Goal: Communication & Community: Answer question/provide support

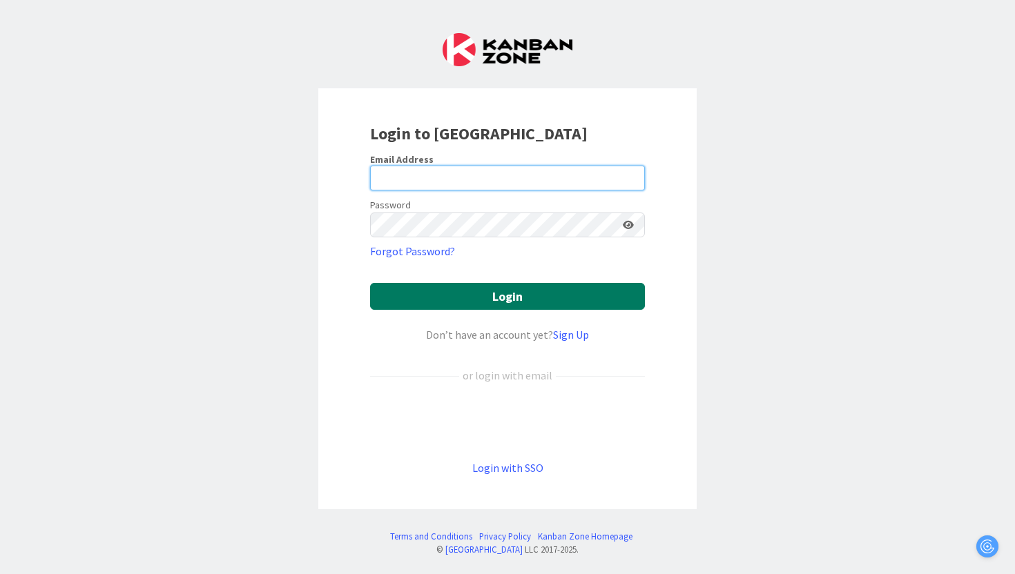
type input "[PERSON_NAME][EMAIL_ADDRESS][PERSON_NAME][DOMAIN_NAME]"
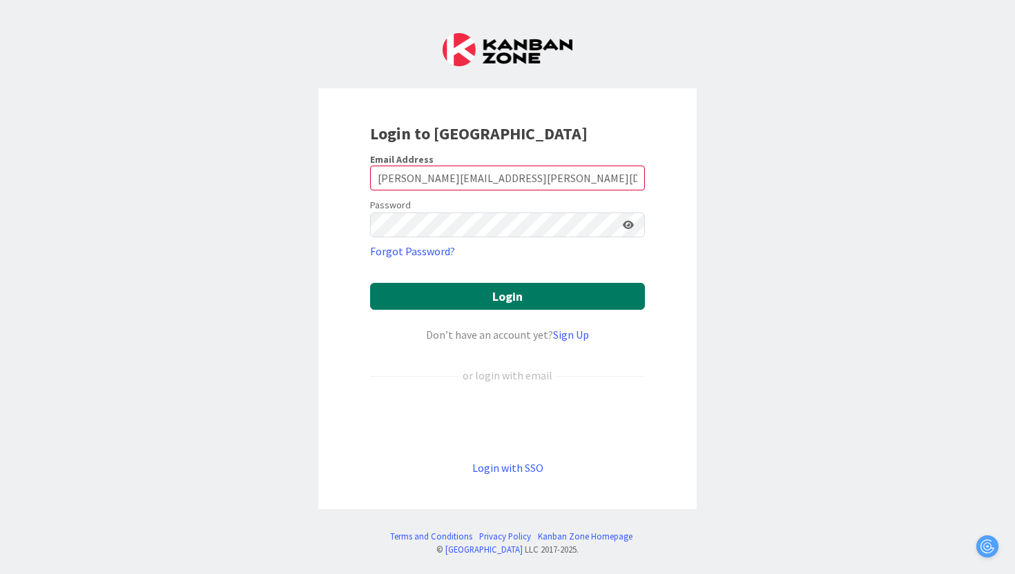
click at [512, 295] on button "Login" at bounding box center [507, 296] width 275 height 27
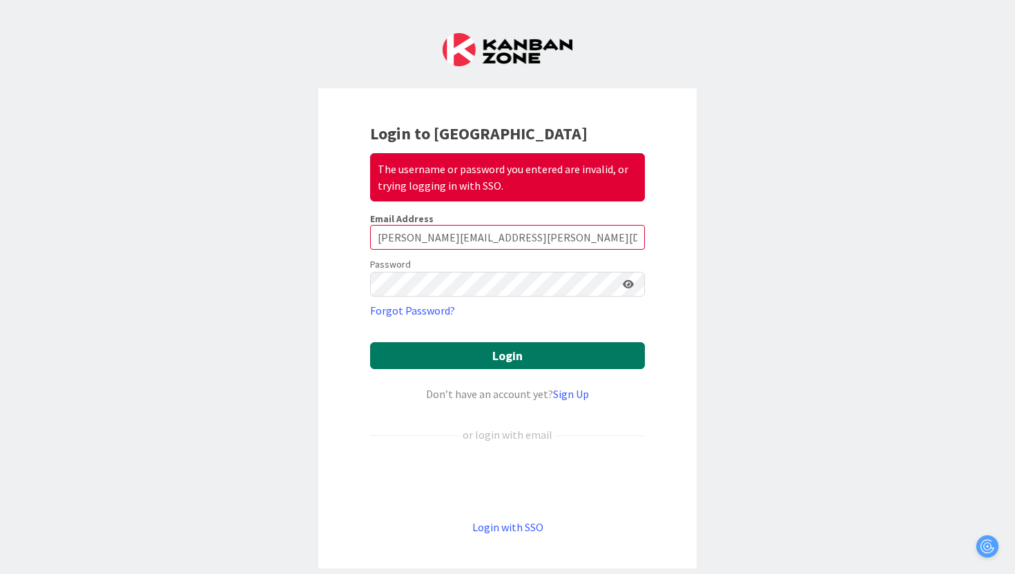
click at [508, 349] on button "Login" at bounding box center [507, 355] width 275 height 27
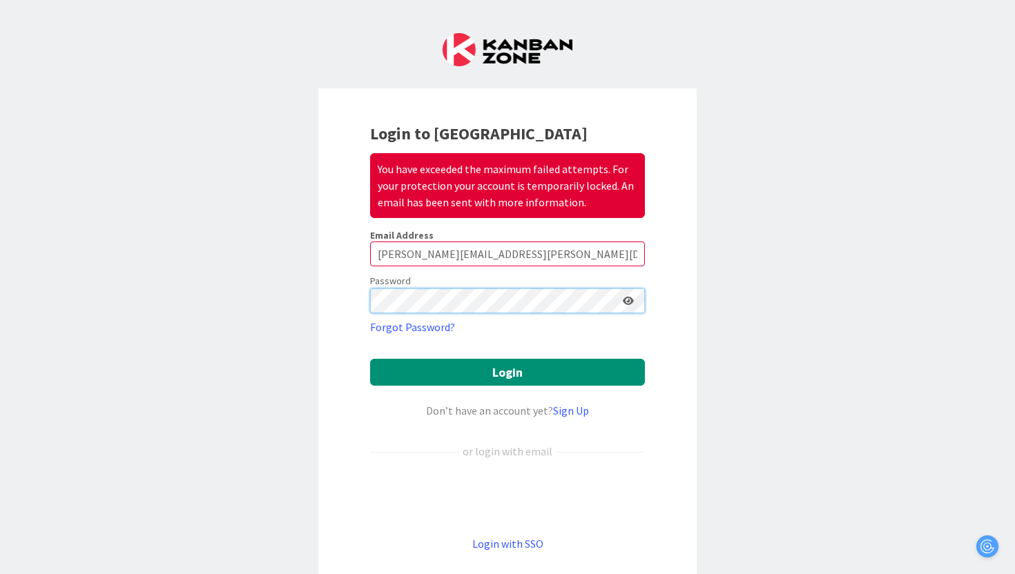
click at [370, 359] on button "Login" at bounding box center [507, 372] width 275 height 27
click at [675, 308] on div "Login to [GEOGRAPHIC_DATA] You have exceeded the maximum failed attempts. For y…" at bounding box center [507, 336] width 378 height 497
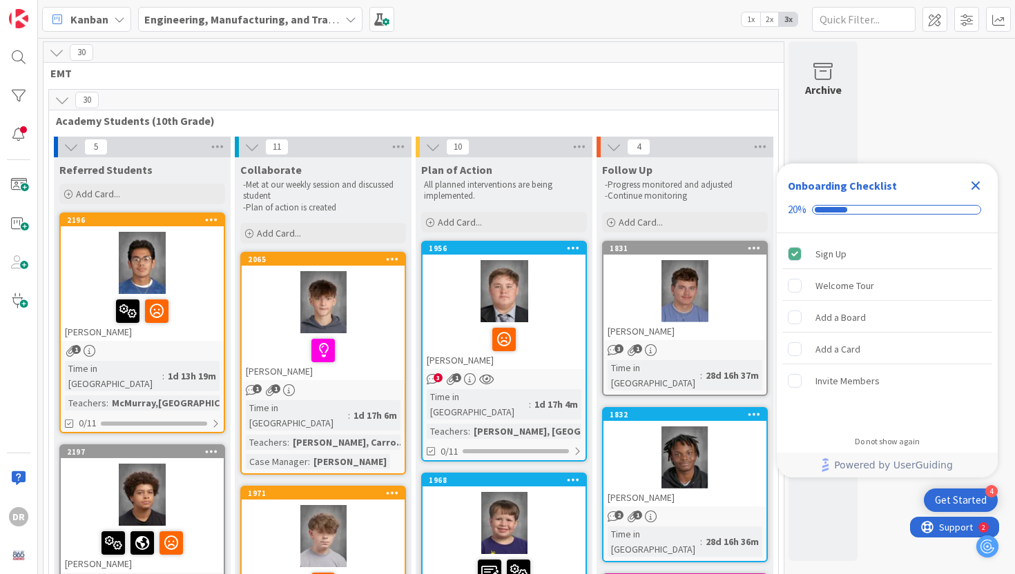
click at [974, 184] on icon "Close Checklist" at bounding box center [976, 186] width 9 height 9
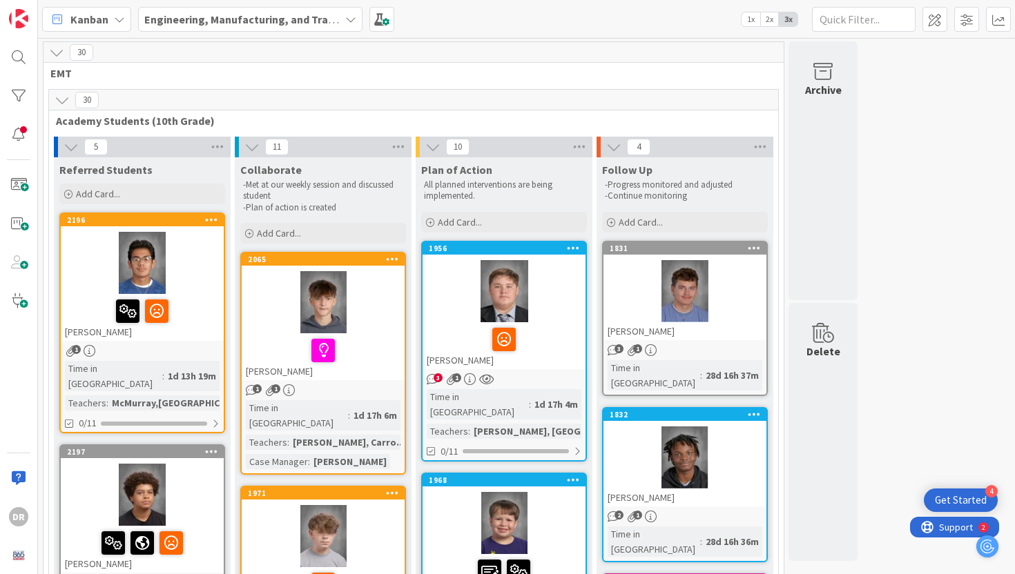
click at [731, 122] on span "Academy Students (10th Grade)" at bounding box center [408, 121] width 705 height 14
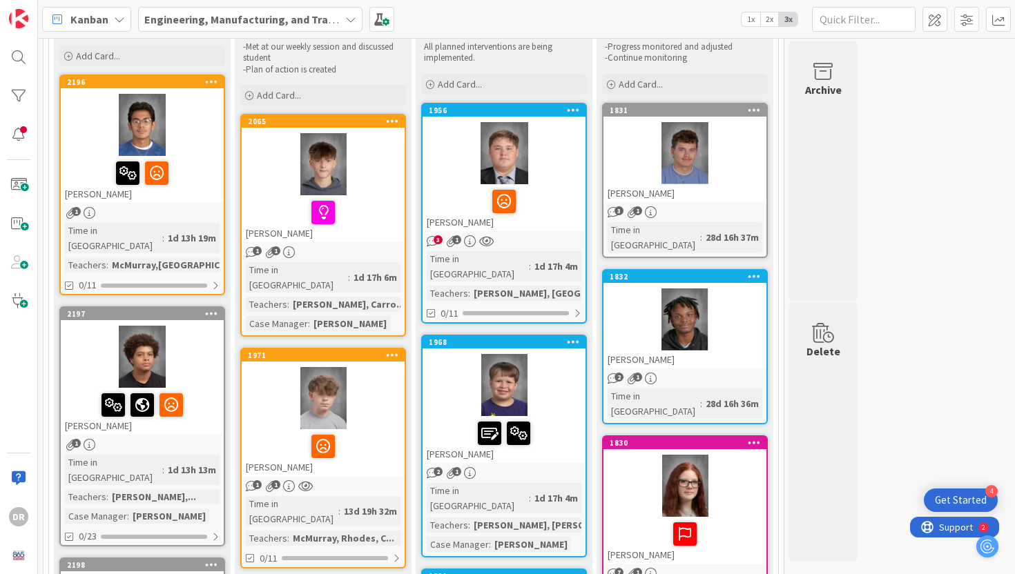
scroll to position [166, 0]
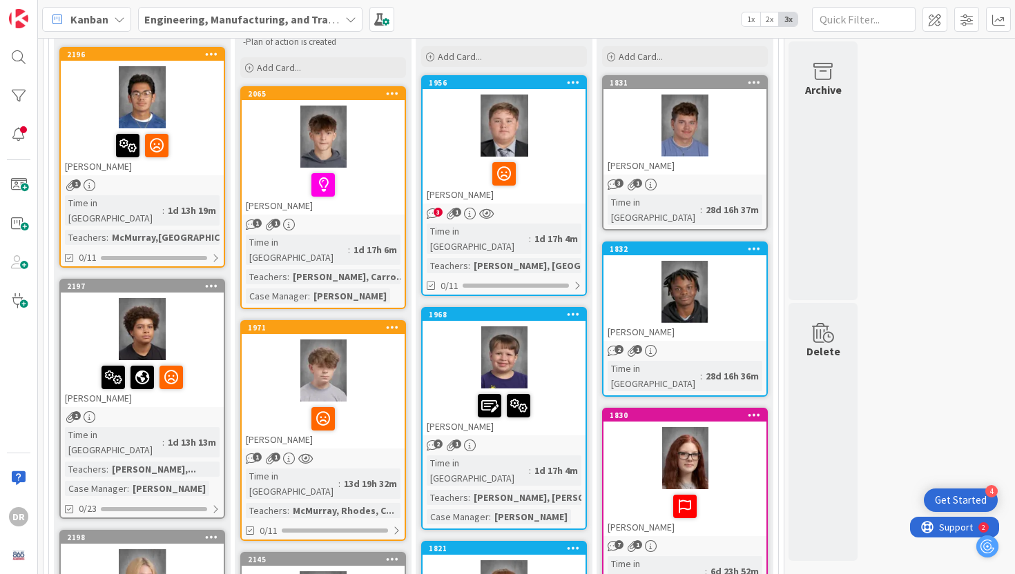
click at [212, 110] on div at bounding box center [142, 97] width 163 height 62
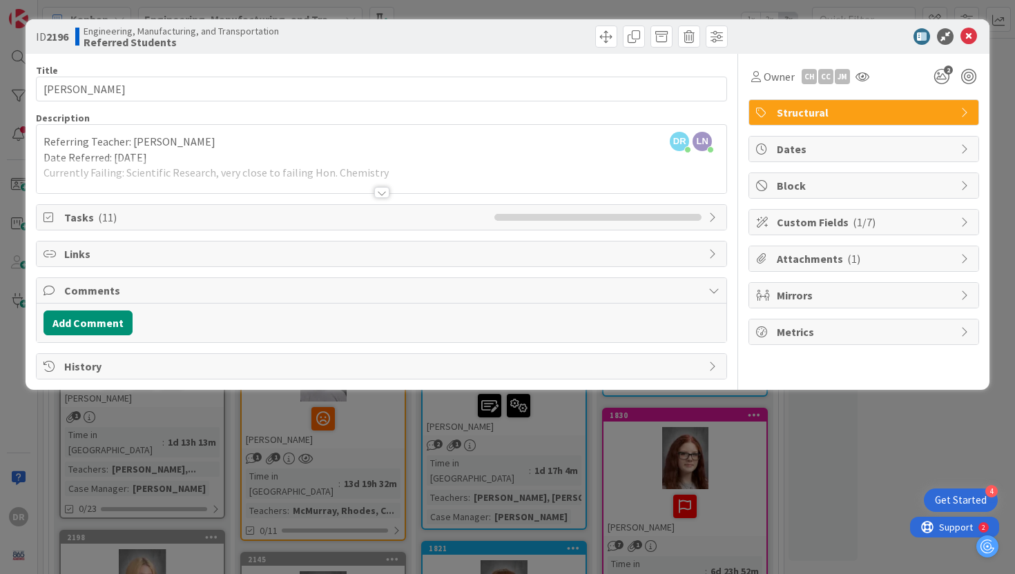
click at [380, 190] on div at bounding box center [381, 192] width 15 height 11
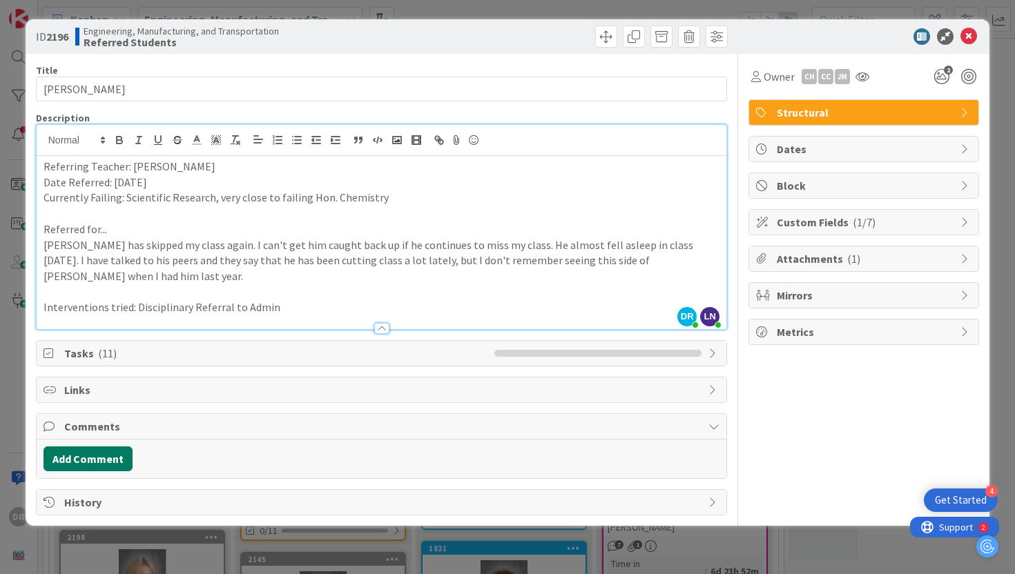
click at [101, 447] on button "Add Comment" at bounding box center [88, 459] width 89 height 25
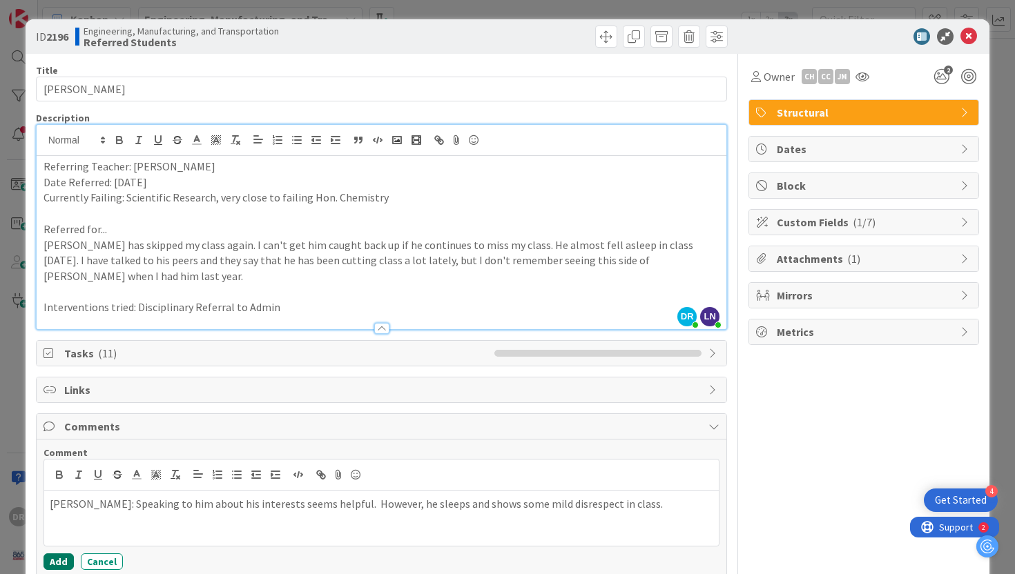
click at [54, 554] on button "Add" at bounding box center [59, 562] width 30 height 17
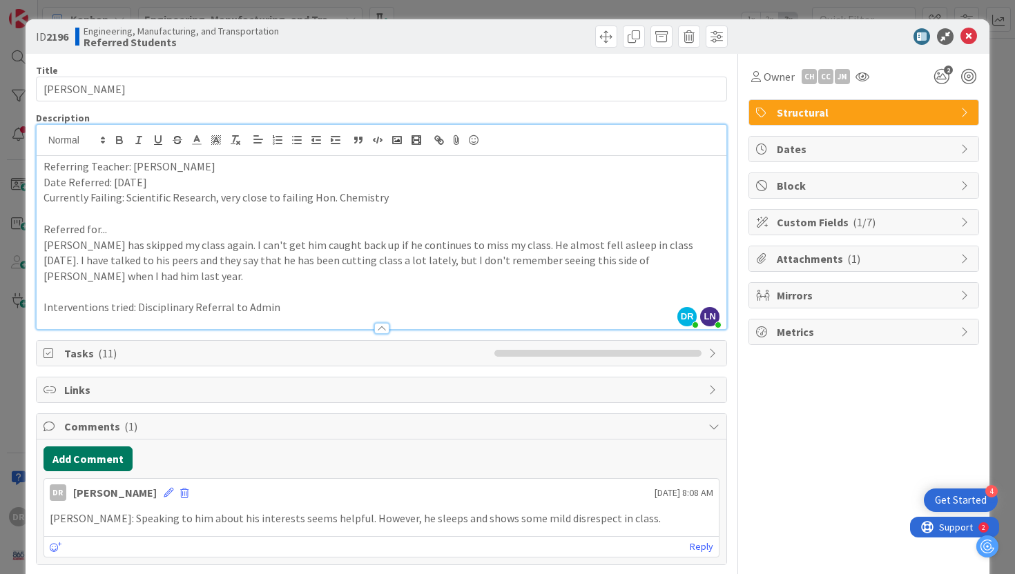
click at [110, 447] on button "Add Comment" at bounding box center [88, 459] width 89 height 25
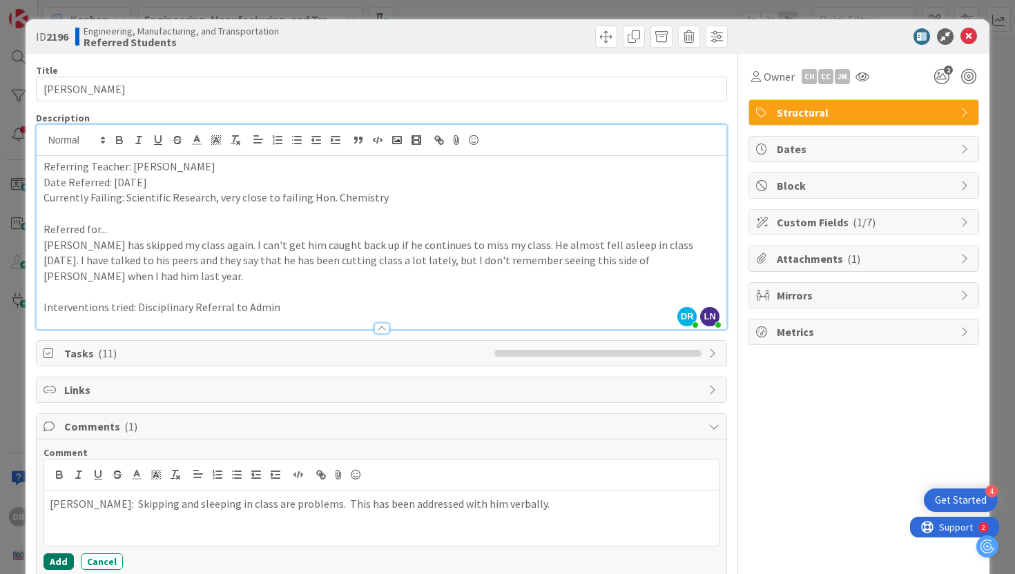
click at [55, 554] on button "Add" at bounding box center [59, 562] width 30 height 17
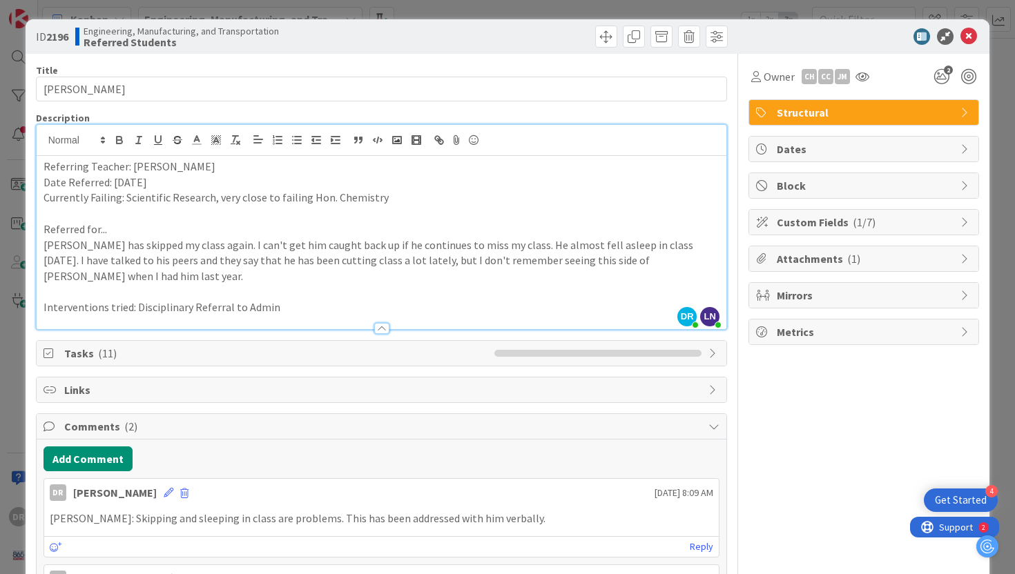
click at [732, 434] on div "Title 21 / 128 [PERSON_NAME] Description [PERSON_NAME] just joined LN [PERSON_N…" at bounding box center [508, 371] width 944 height 635
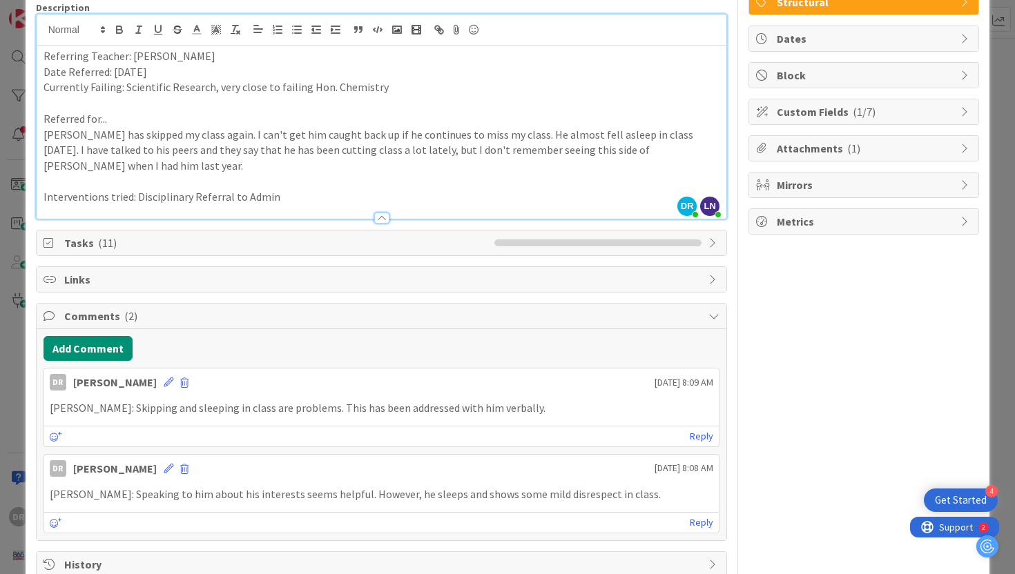
scroll to position [128, 0]
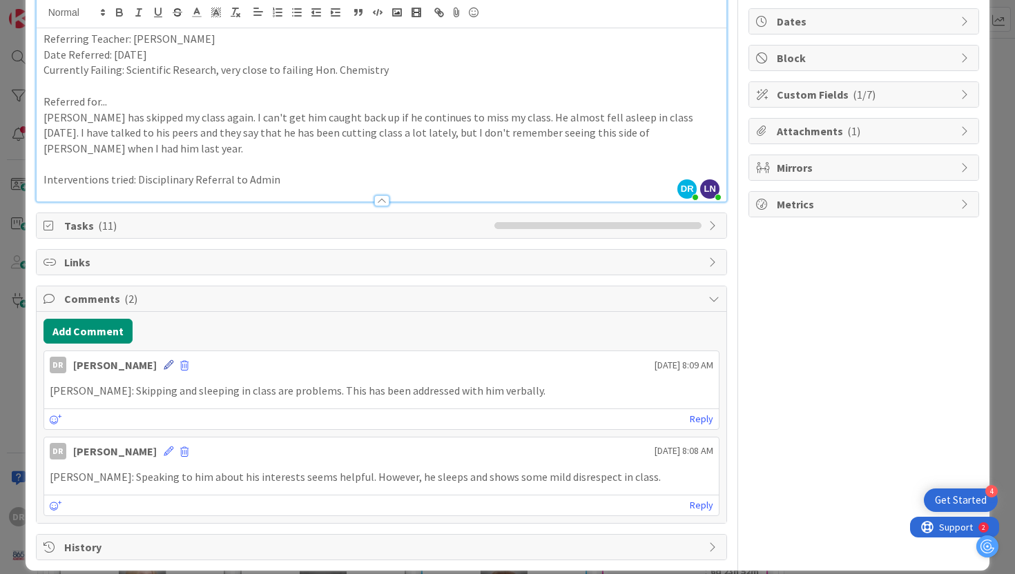
click at [164, 360] on icon at bounding box center [169, 365] width 10 height 10
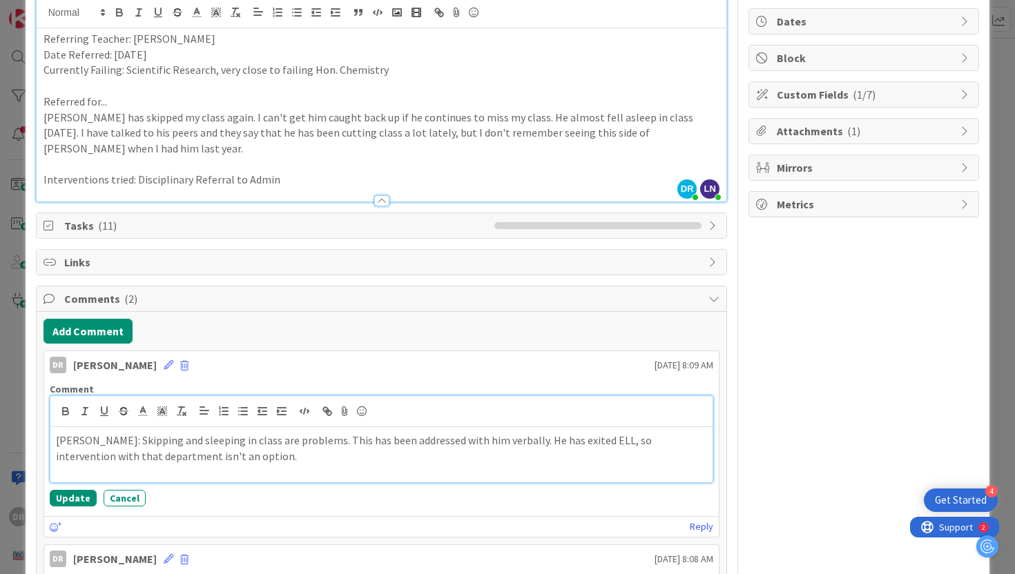
click at [674, 433] on p "[PERSON_NAME]: Skipping and sleeping in class are problems. This has been addre…" at bounding box center [382, 448] width 652 height 31
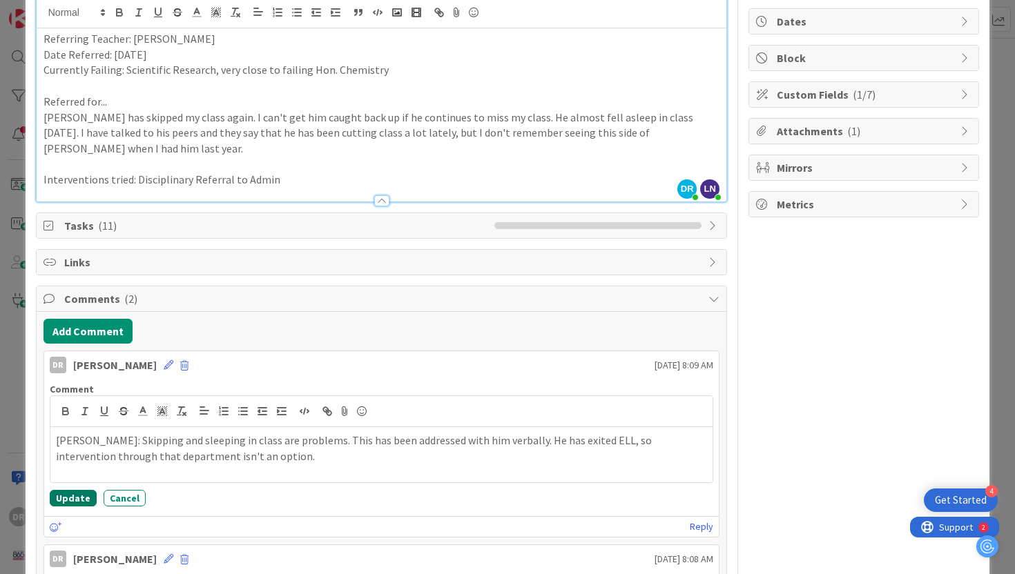
click at [77, 490] on button "Update" at bounding box center [73, 498] width 47 height 17
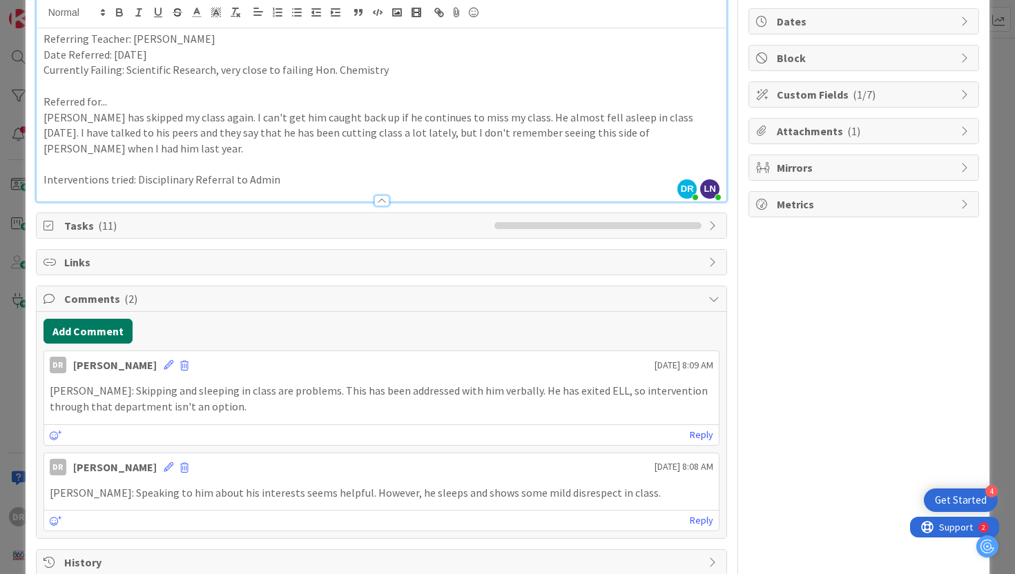
click at [110, 320] on button "Add Comment" at bounding box center [88, 331] width 89 height 25
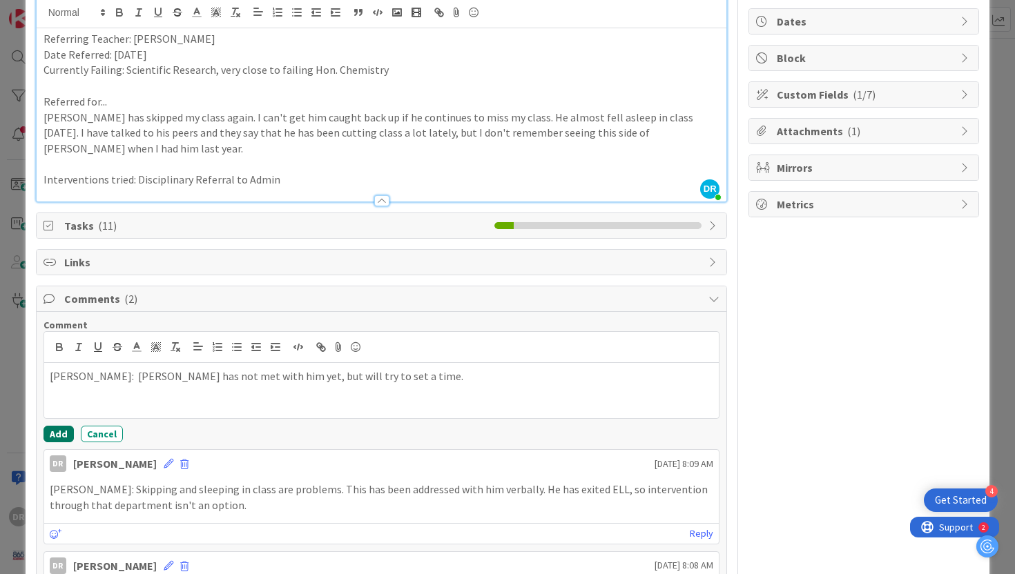
click at [54, 426] on button "Add" at bounding box center [59, 434] width 30 height 17
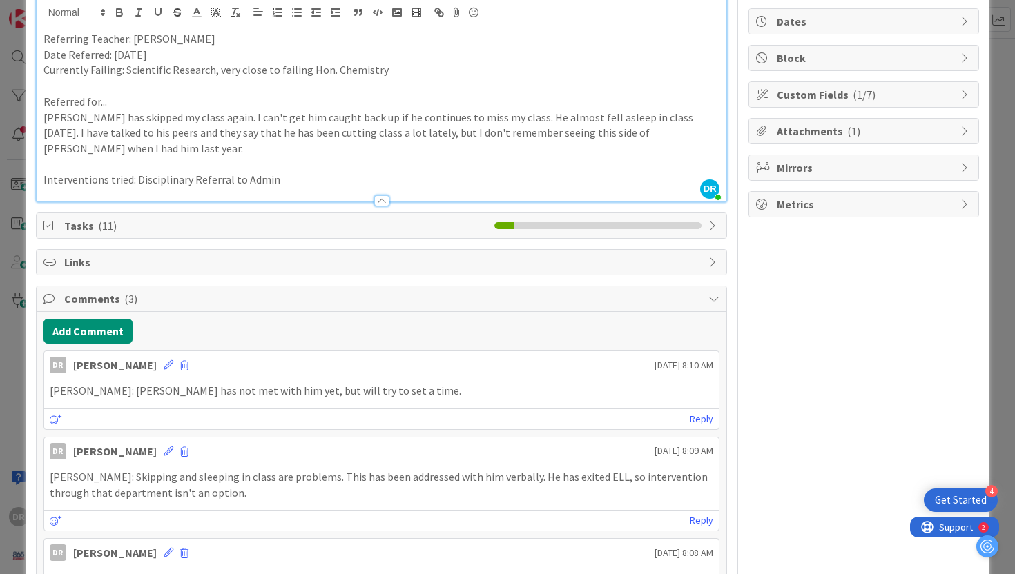
click at [1009, 210] on div "ID 2196 Engineering, Manufacturing, and Transportation Referred Students Title …" at bounding box center [507, 287] width 1015 height 574
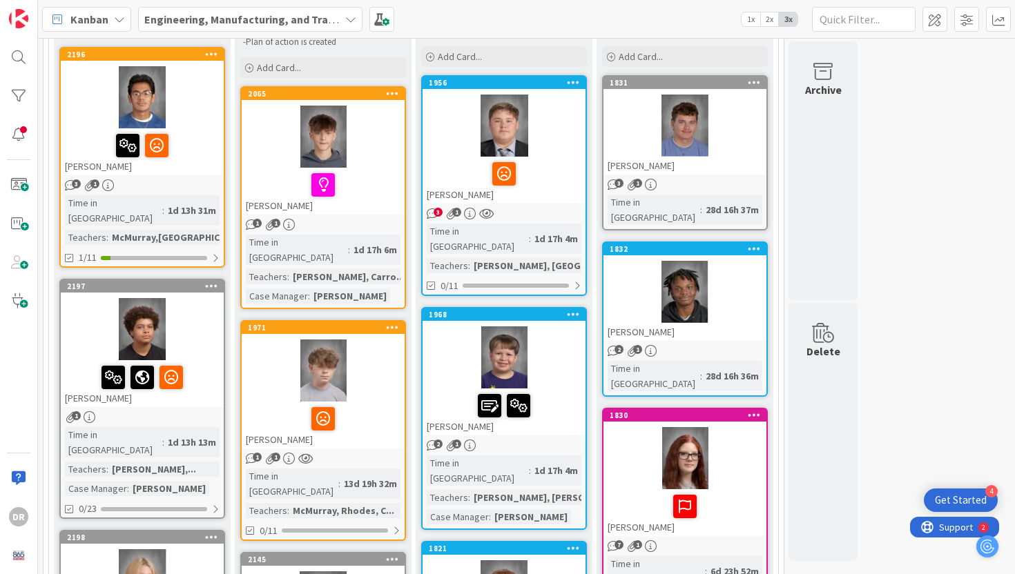
click at [200, 342] on div at bounding box center [142, 329] width 163 height 62
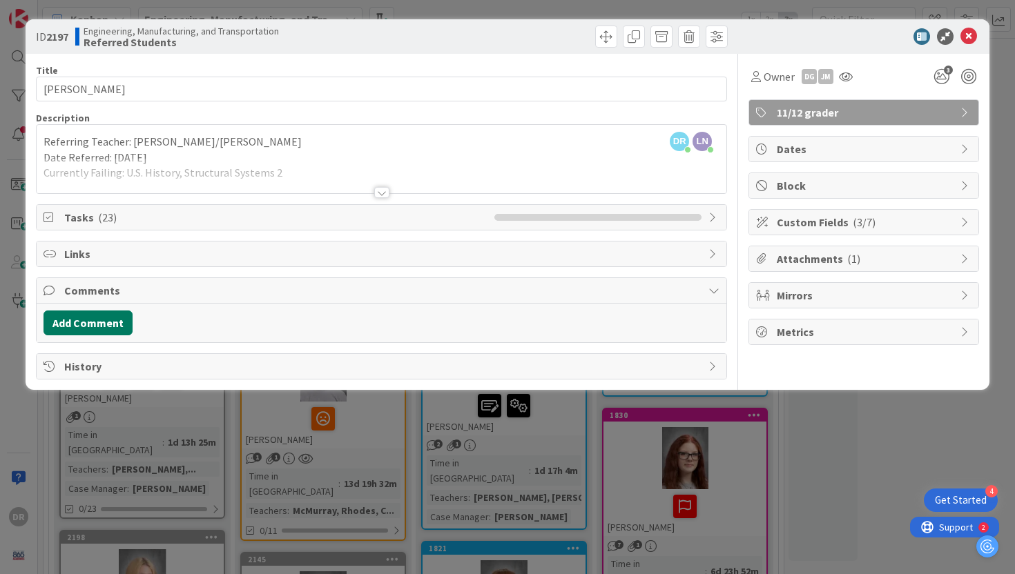
click at [86, 320] on button "Add Comment" at bounding box center [88, 323] width 89 height 25
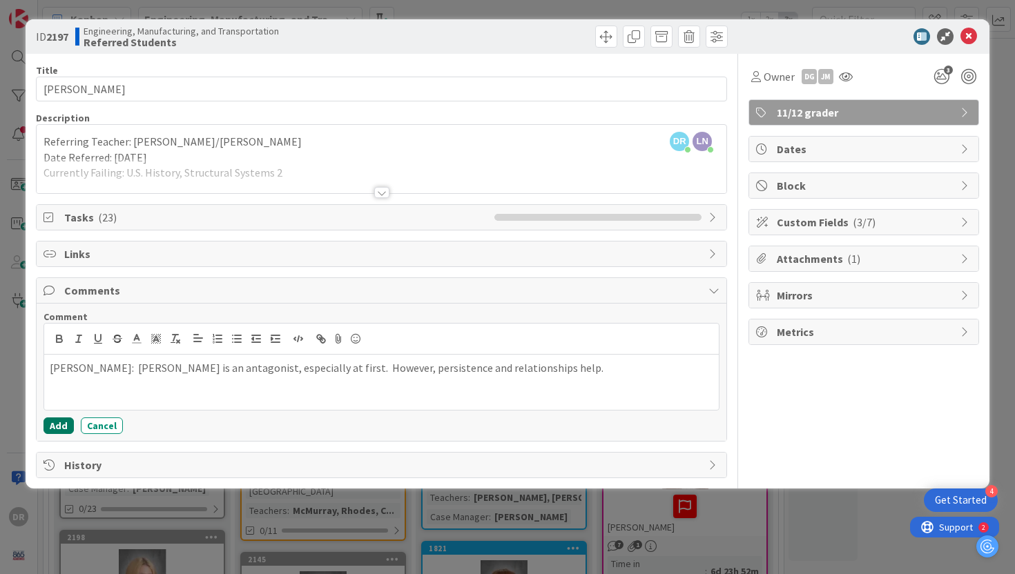
click at [57, 423] on button "Add" at bounding box center [59, 426] width 30 height 17
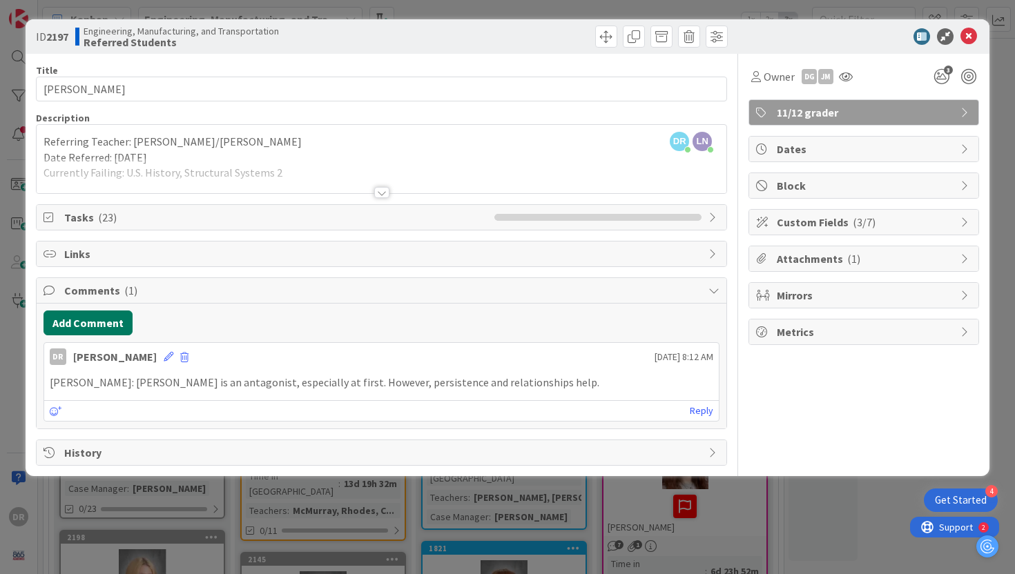
click at [95, 325] on button "Add Comment" at bounding box center [88, 323] width 89 height 25
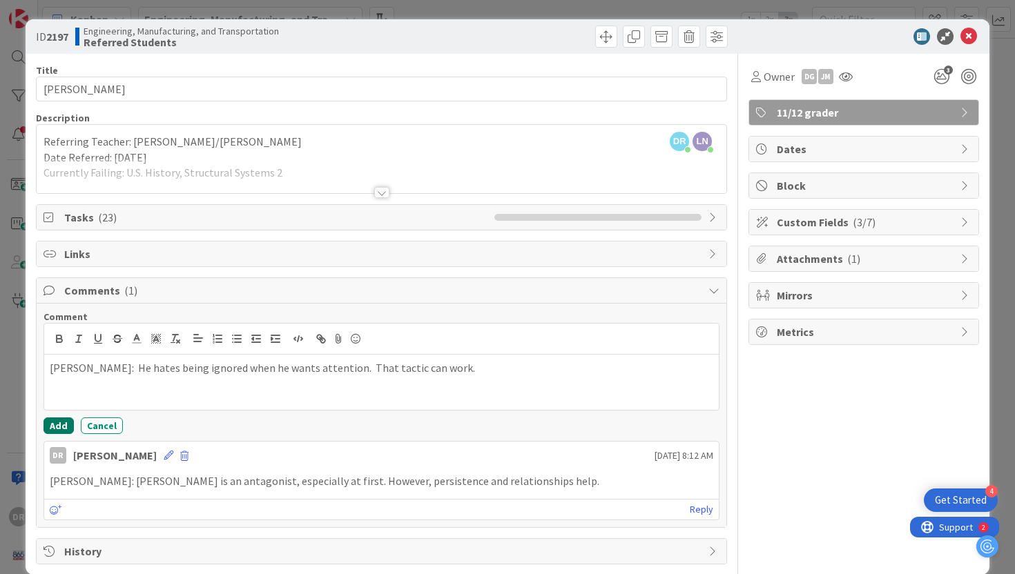
click at [60, 425] on button "Add" at bounding box center [59, 426] width 30 height 17
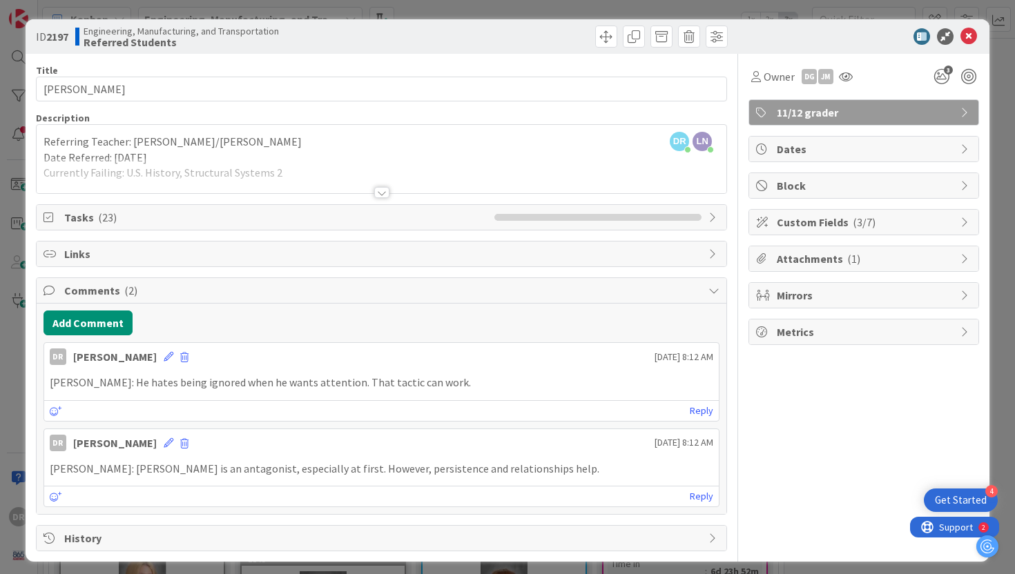
click at [382, 192] on div at bounding box center [381, 192] width 15 height 11
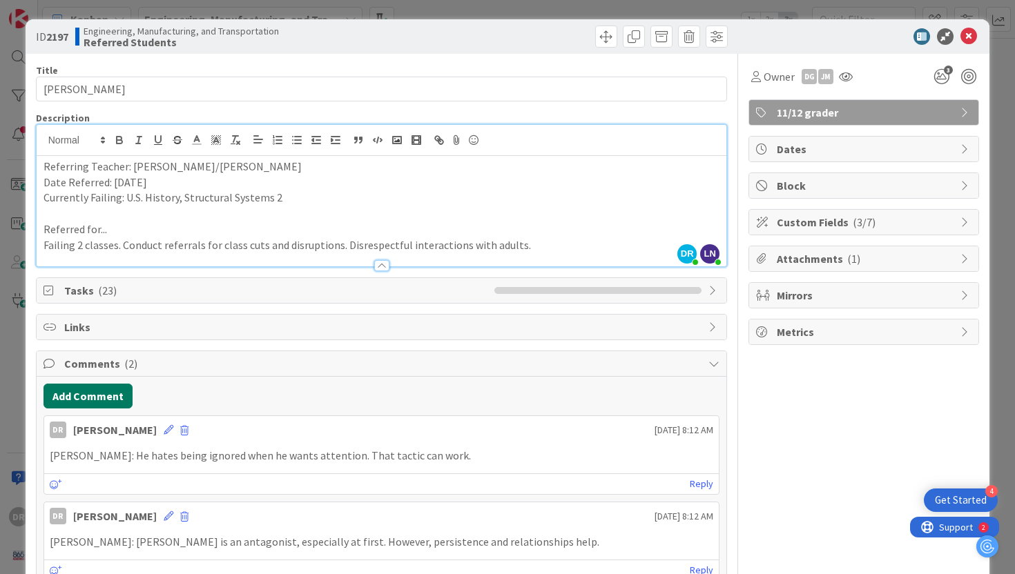
click at [111, 394] on button "Add Comment" at bounding box center [88, 396] width 89 height 25
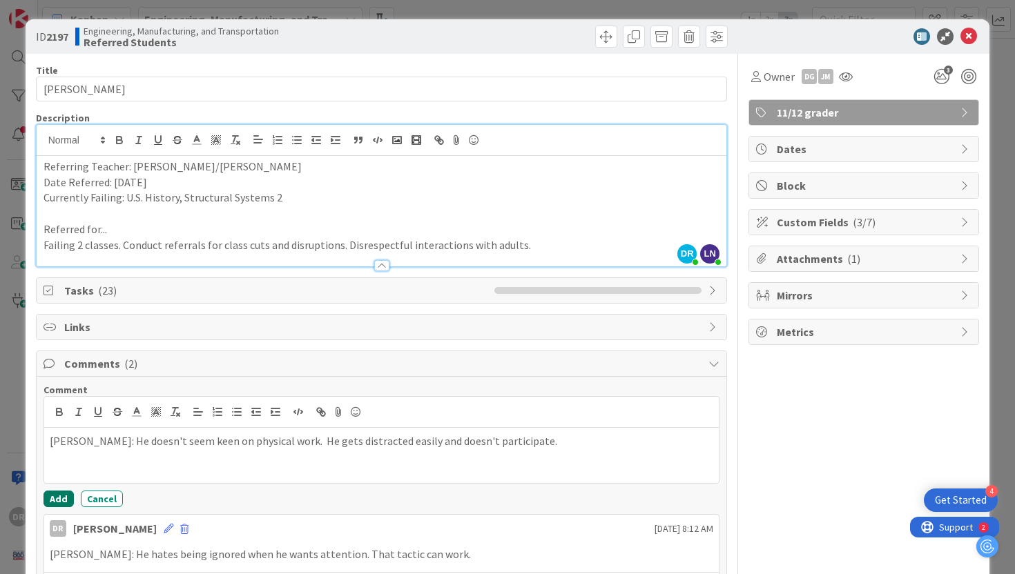
click at [60, 499] on button "Add" at bounding box center [59, 499] width 30 height 17
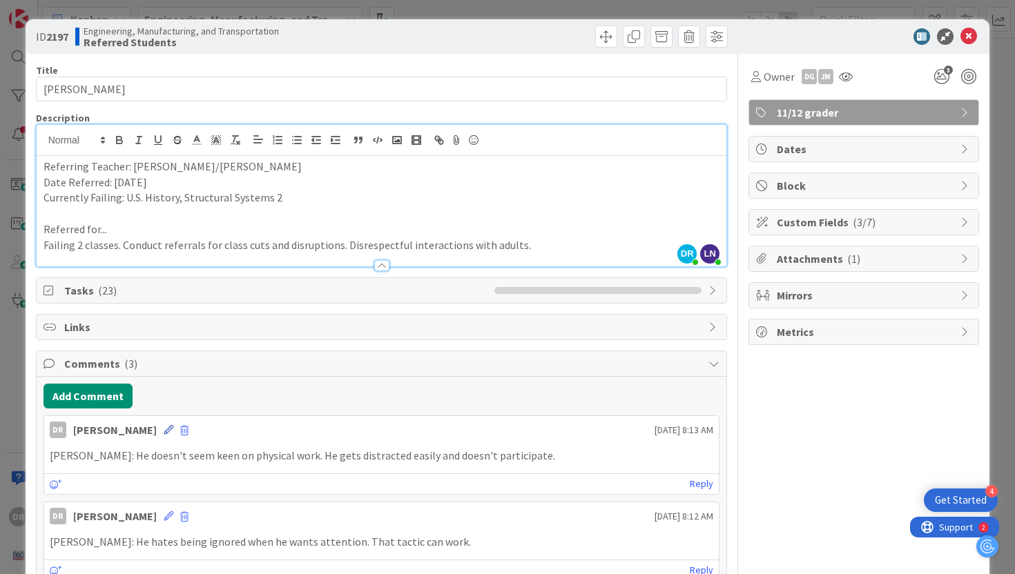
click at [164, 432] on icon at bounding box center [169, 430] width 10 height 10
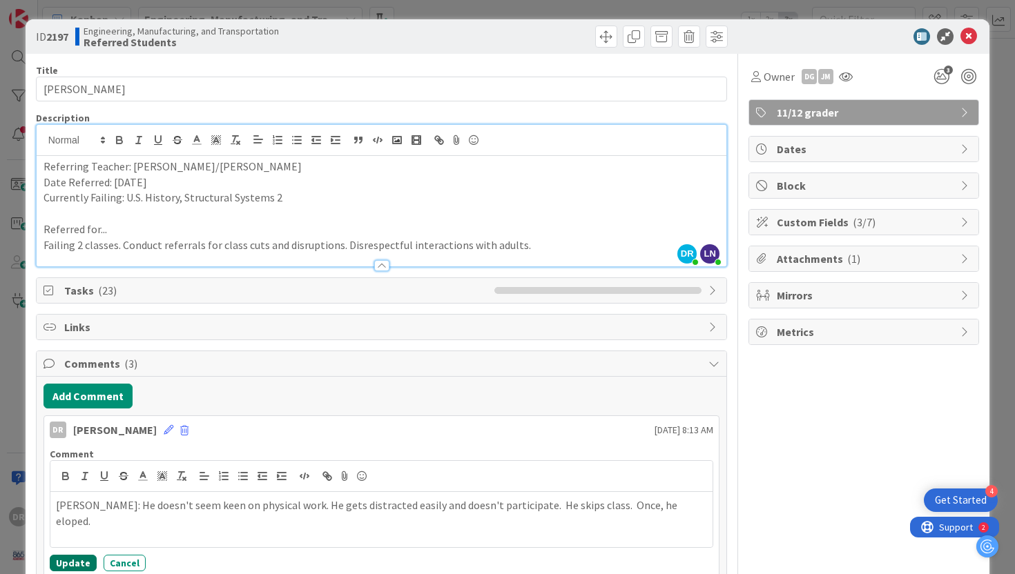
click at [78, 556] on button "Update" at bounding box center [73, 563] width 47 height 17
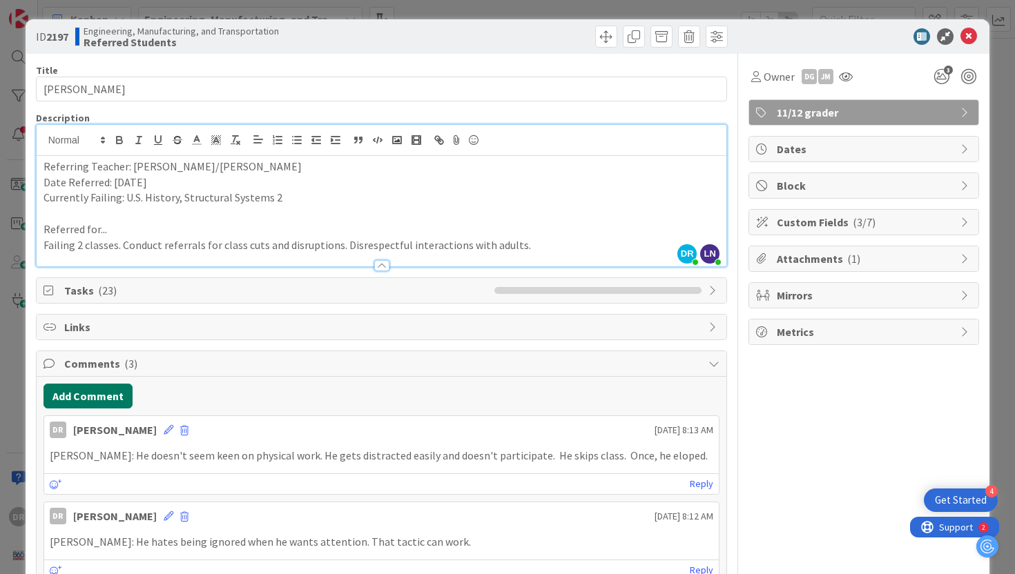
click at [119, 394] on button "Add Comment" at bounding box center [88, 396] width 89 height 25
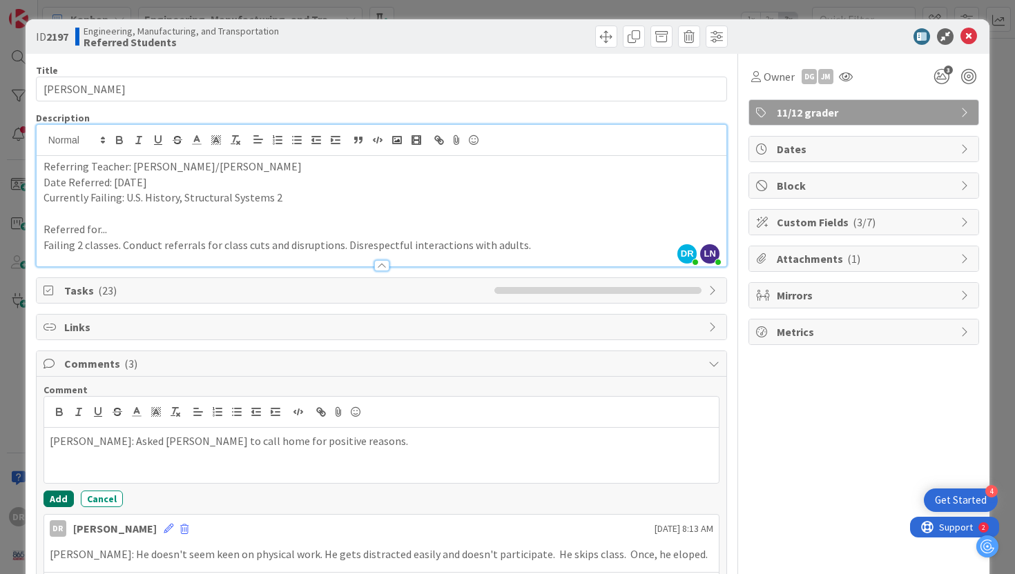
click at [67, 498] on button "Add" at bounding box center [59, 499] width 30 height 17
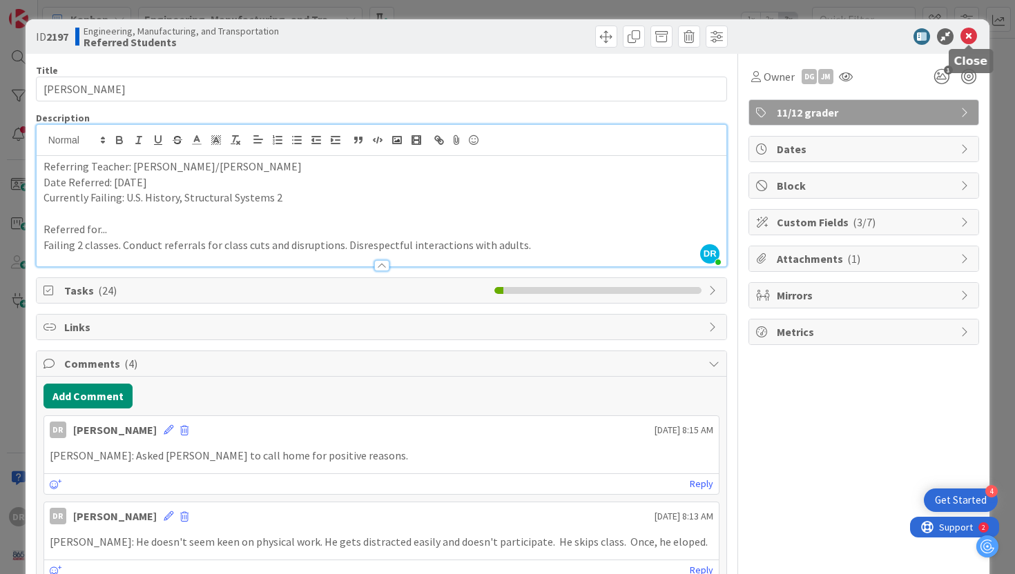
click at [969, 34] on icon at bounding box center [968, 36] width 17 height 17
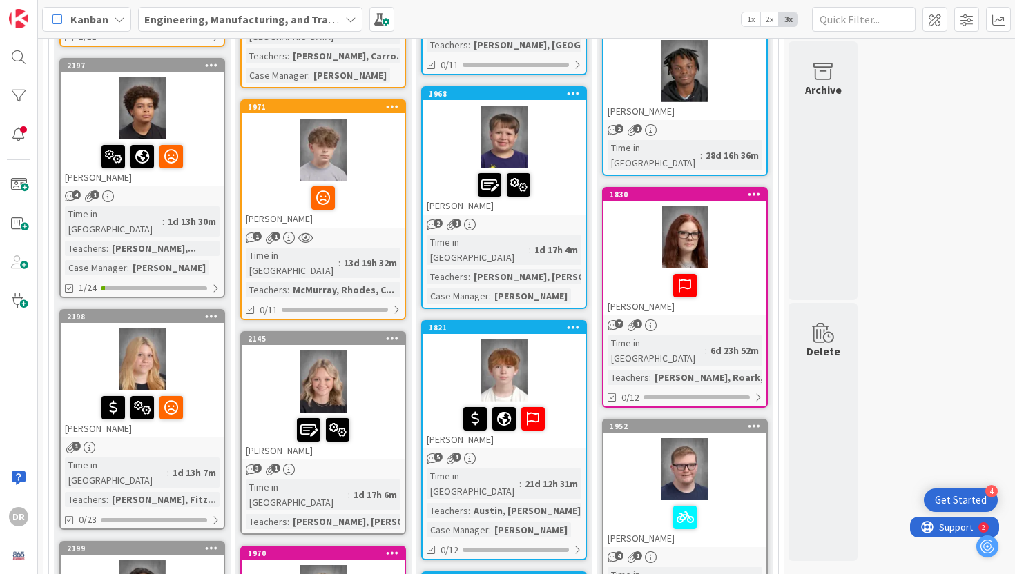
scroll to position [414, 0]
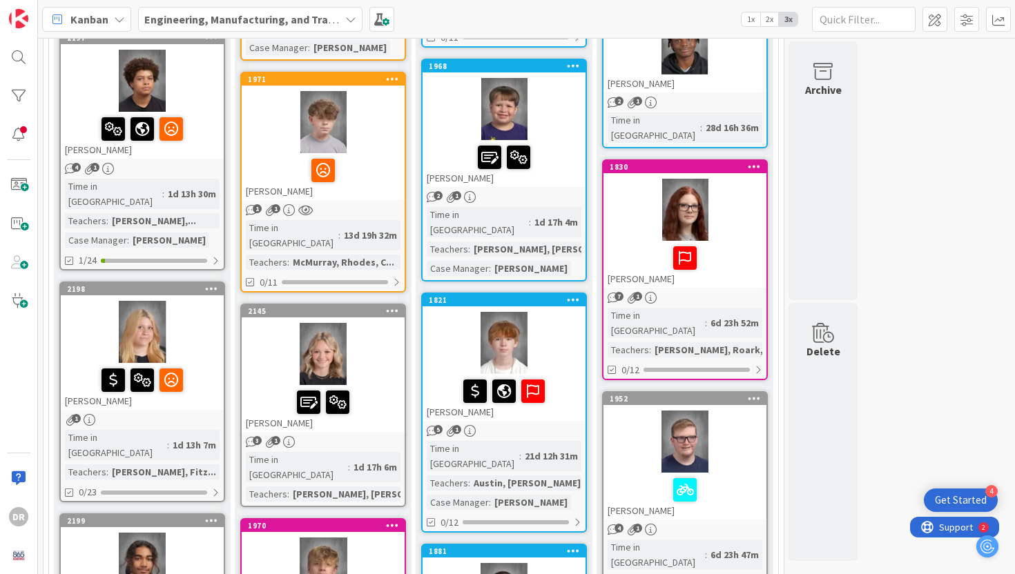
click at [201, 326] on div at bounding box center [142, 332] width 163 height 62
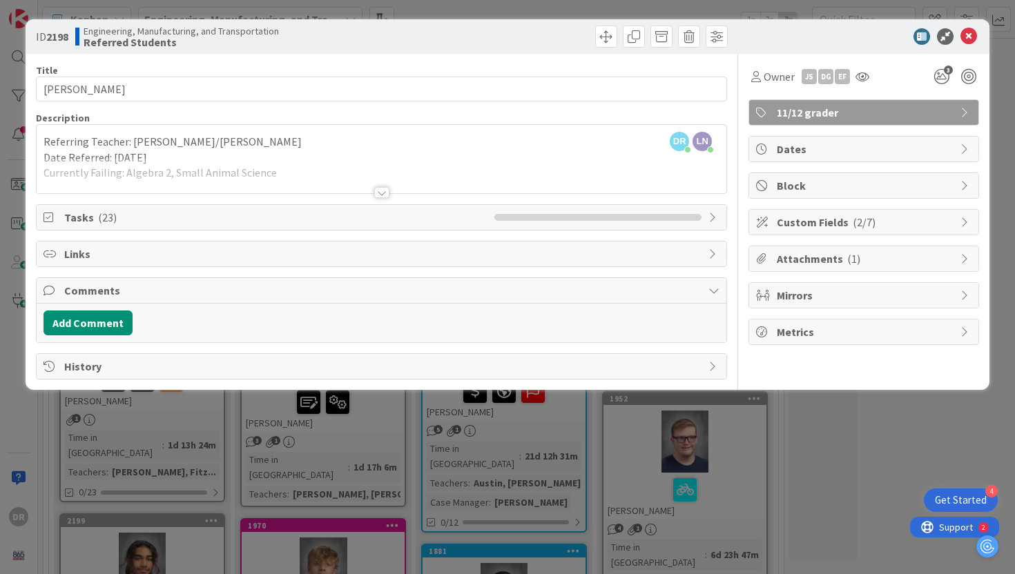
click at [384, 191] on div at bounding box center [381, 192] width 15 height 11
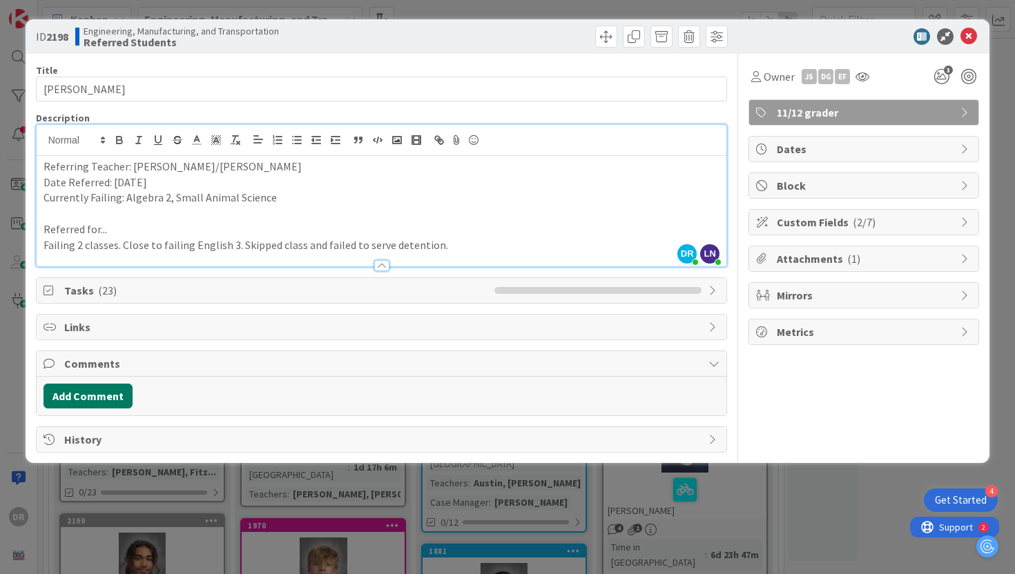
click at [115, 394] on button "Add Comment" at bounding box center [88, 396] width 89 height 25
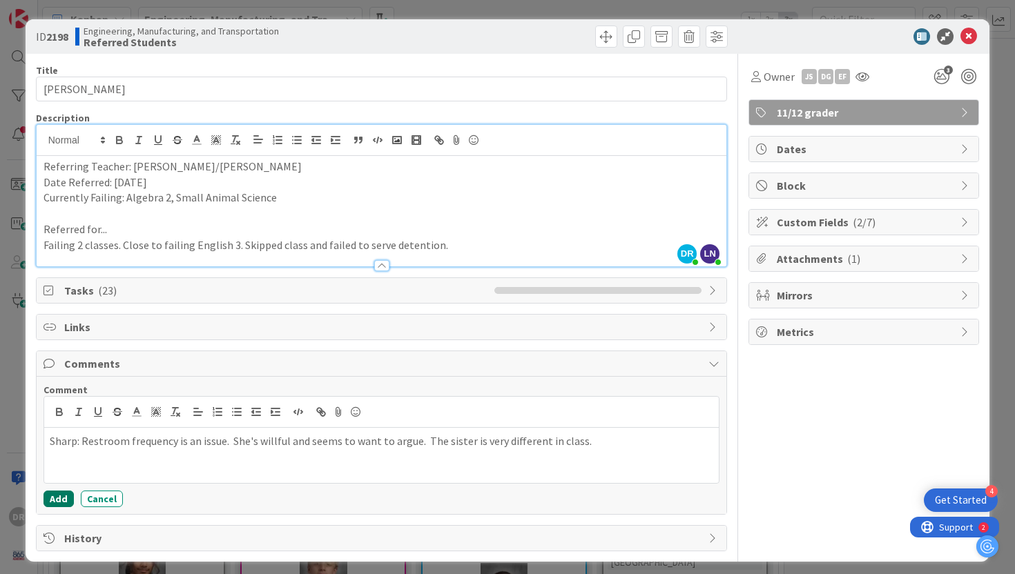
click at [58, 494] on button "Add" at bounding box center [59, 499] width 30 height 17
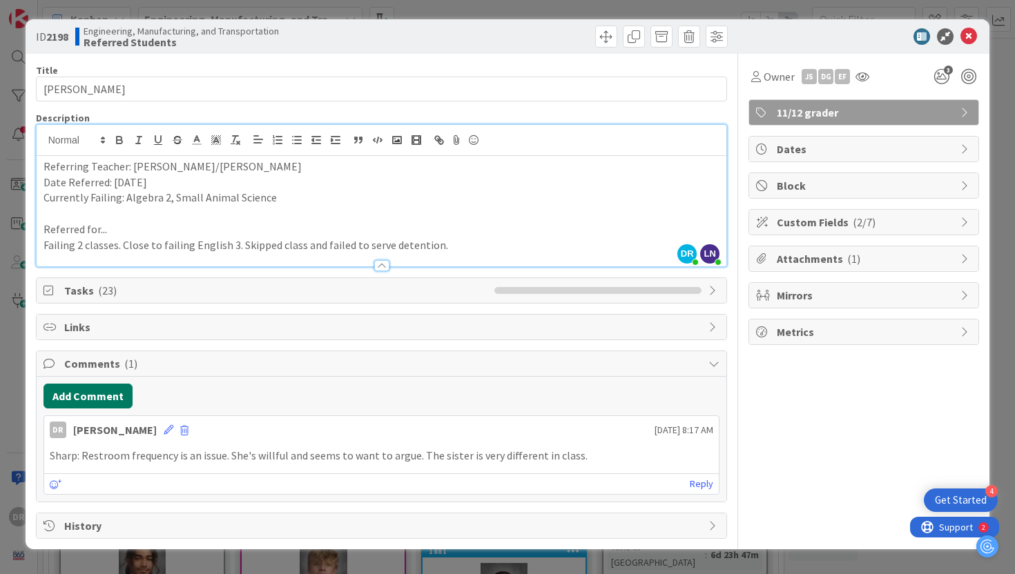
click at [102, 396] on button "Add Comment" at bounding box center [88, 396] width 89 height 25
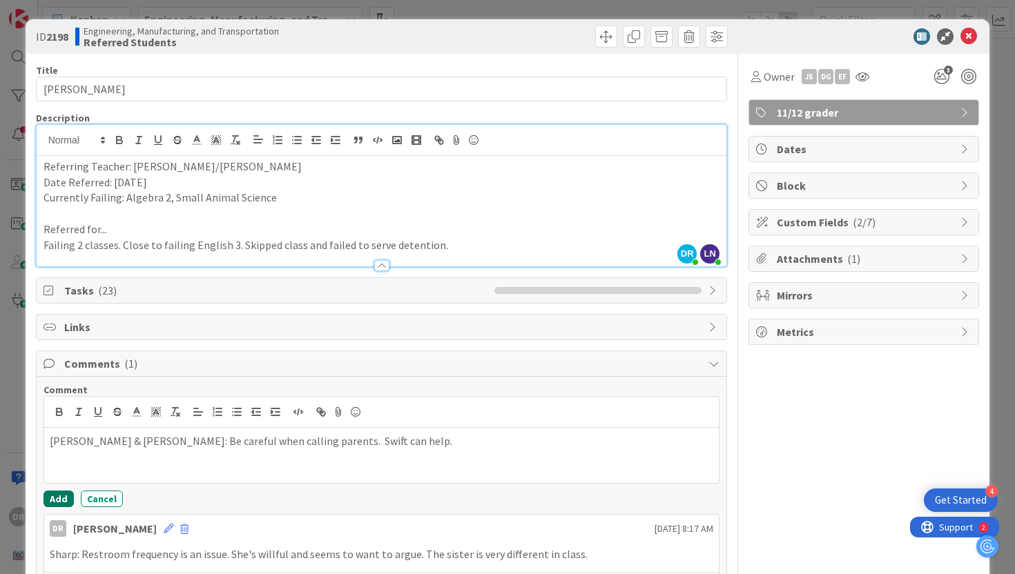
click at [62, 496] on button "Add" at bounding box center [59, 499] width 30 height 17
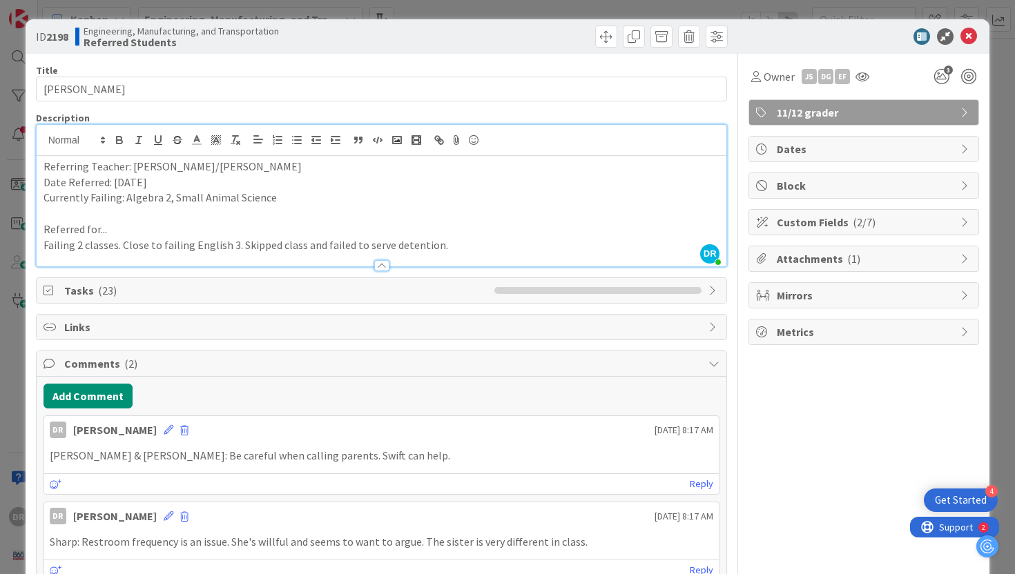
click at [1014, 141] on div "ID 2198 Engineering, Manufacturing, and Transportation Referred Students Title …" at bounding box center [507, 287] width 1015 height 574
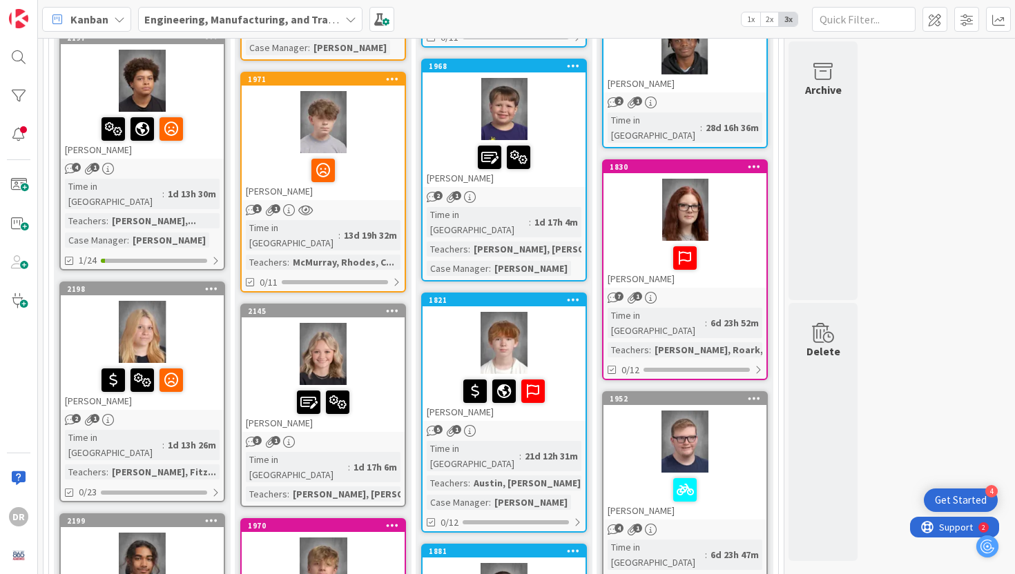
click at [195, 533] on div at bounding box center [142, 564] width 163 height 62
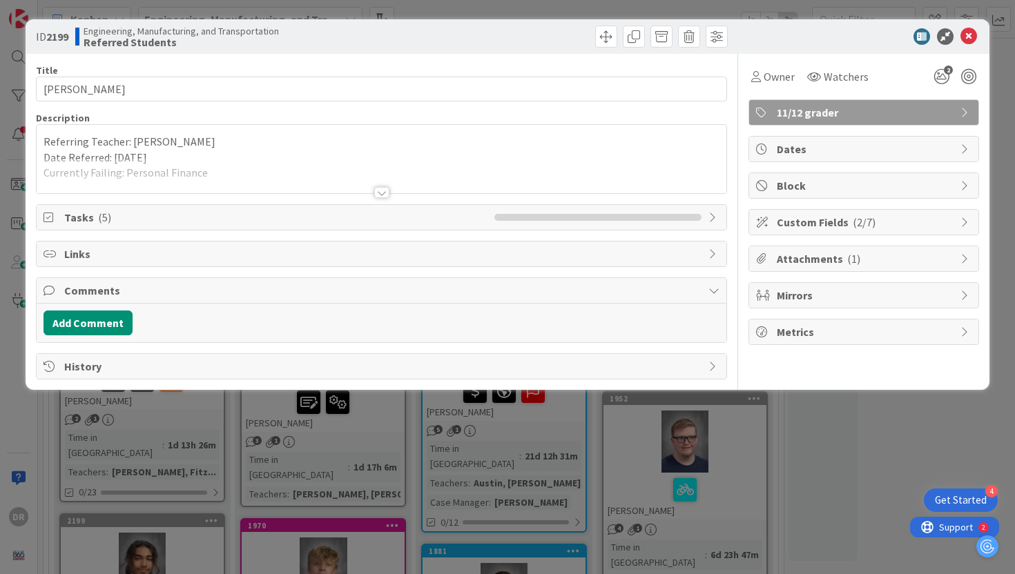
click at [387, 193] on div at bounding box center [381, 192] width 15 height 11
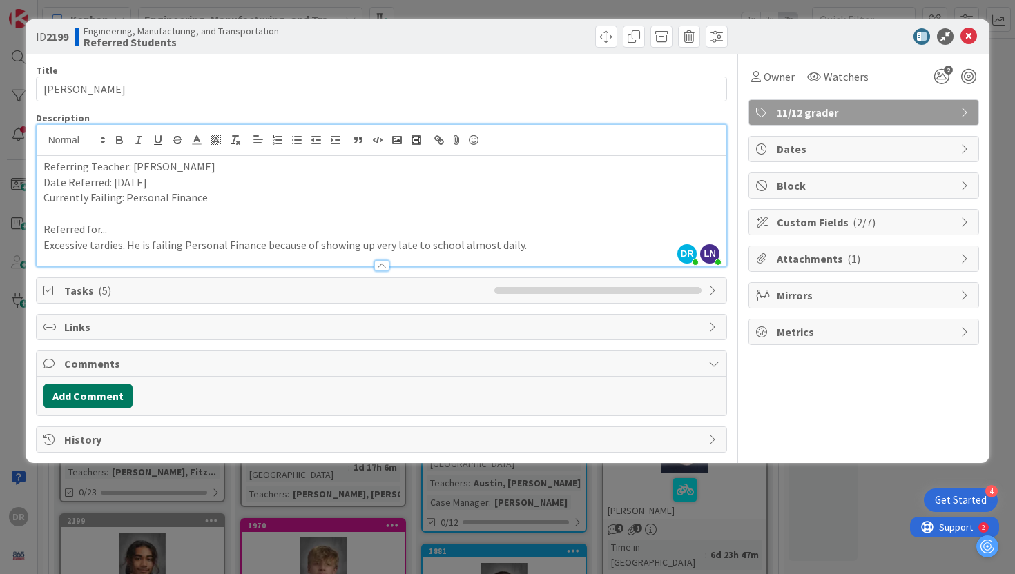
click at [117, 392] on button "Add Comment" at bounding box center [88, 396] width 89 height 25
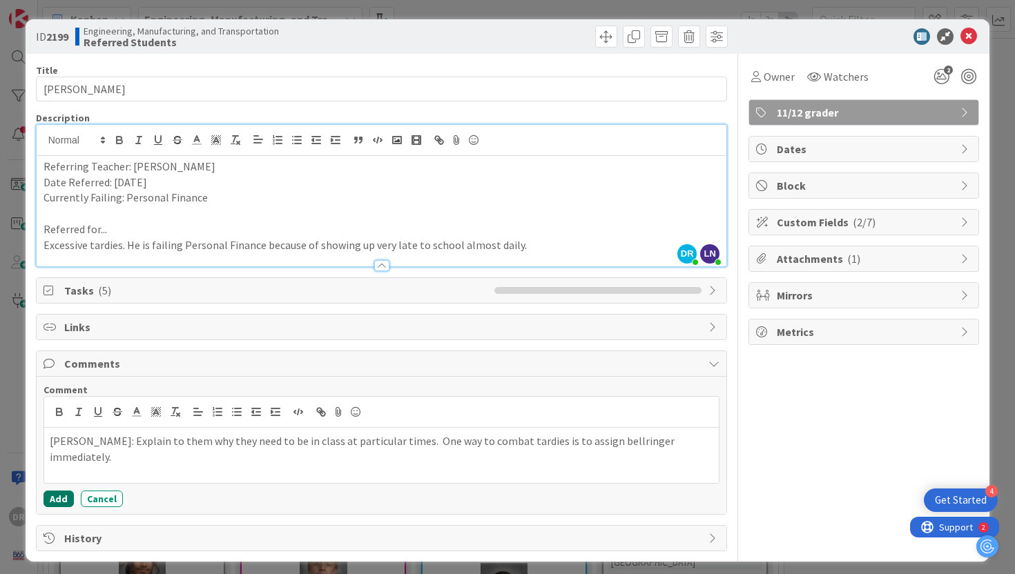
click at [59, 496] on button "Add" at bounding box center [59, 499] width 30 height 17
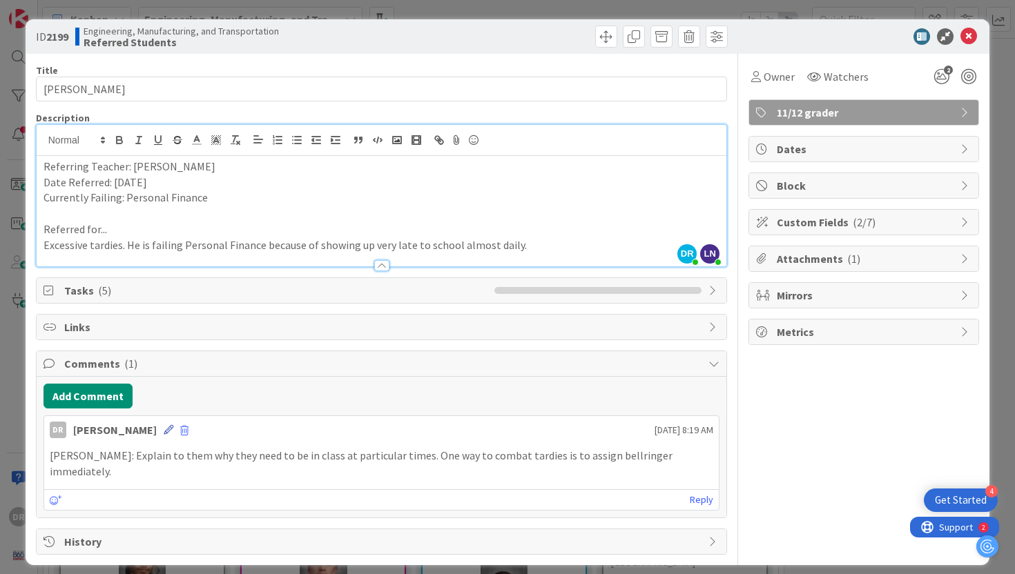
click at [164, 429] on icon at bounding box center [169, 430] width 10 height 10
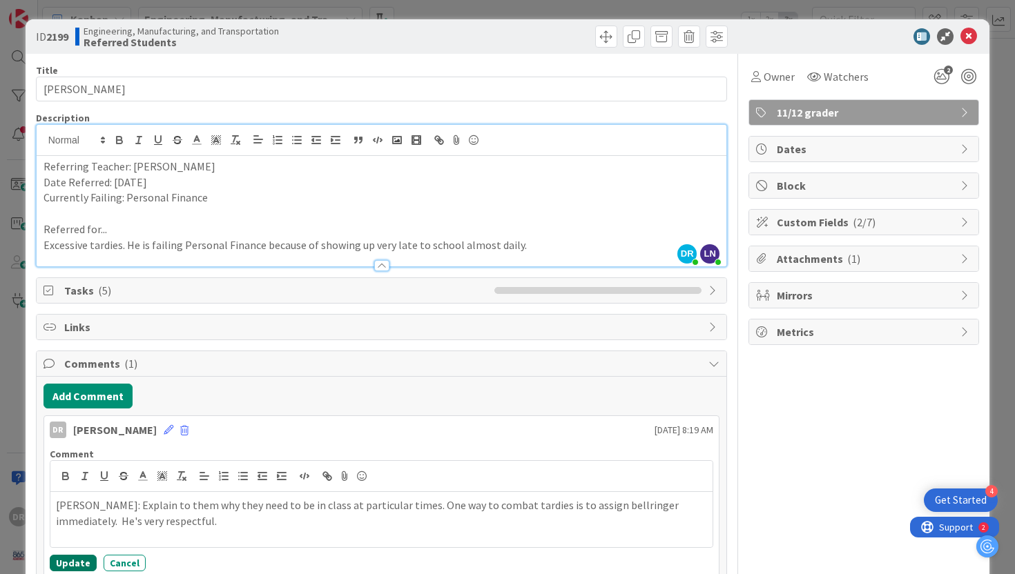
click at [77, 563] on button "Update" at bounding box center [73, 563] width 47 height 17
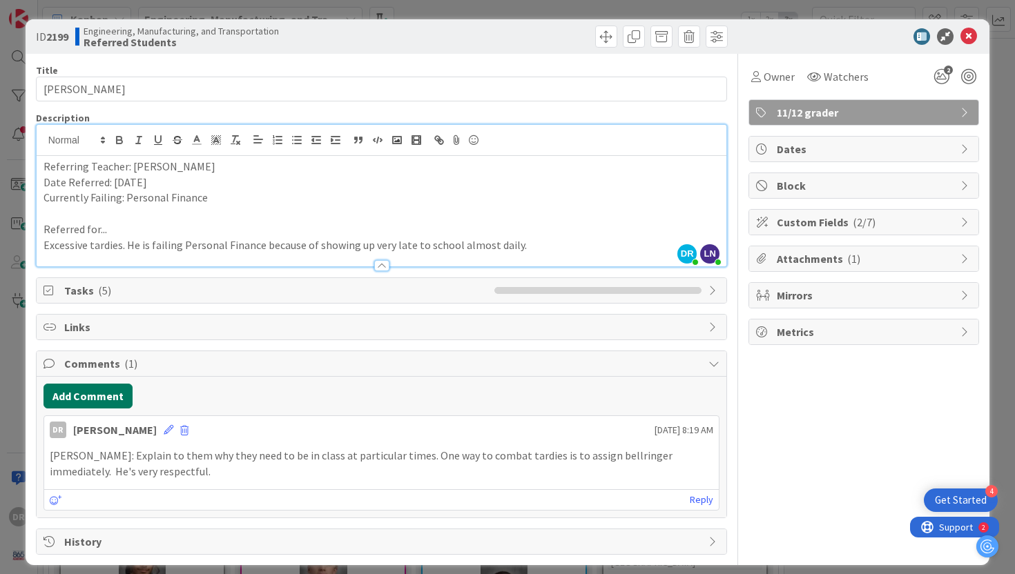
click at [115, 398] on button "Add Comment" at bounding box center [88, 396] width 89 height 25
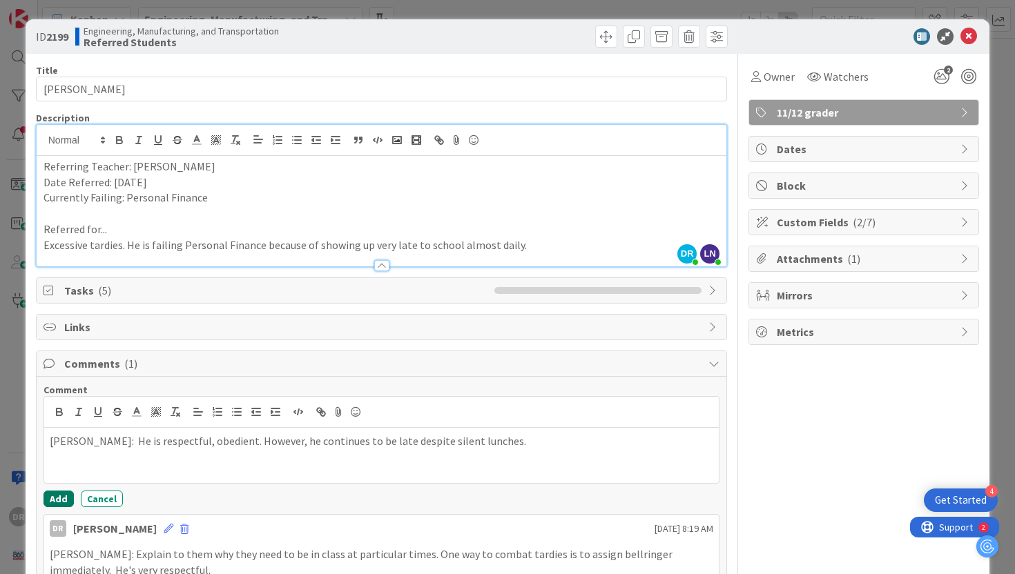
click at [54, 495] on button "Add" at bounding box center [59, 499] width 30 height 17
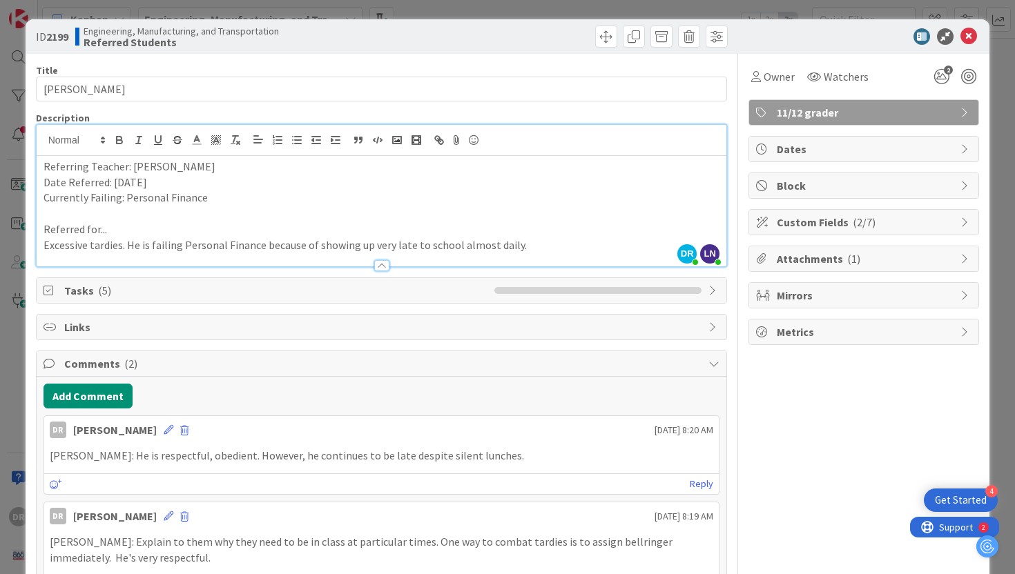
click at [998, 131] on div "ID 2199 Engineering, Manufacturing, and Transportation Referred Students Title …" at bounding box center [507, 287] width 1015 height 574
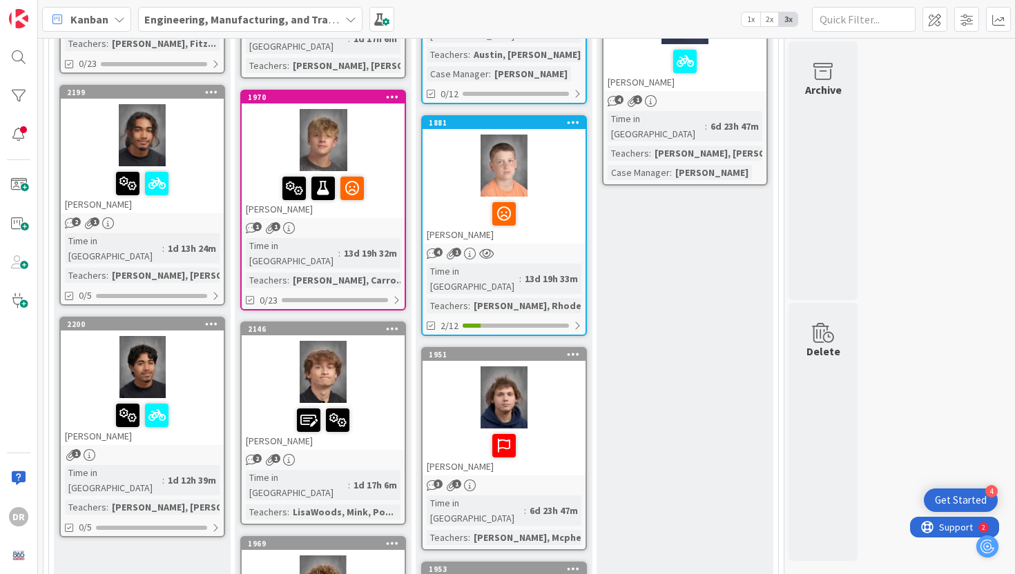
scroll to position [845, 0]
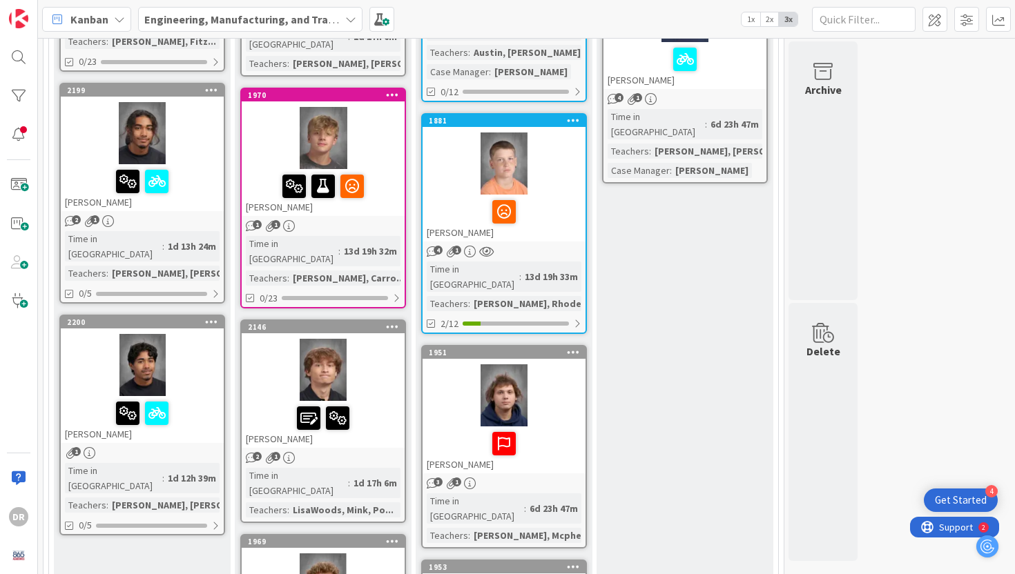
click at [174, 396] on div "[PERSON_NAME]" at bounding box center [142, 419] width 163 height 47
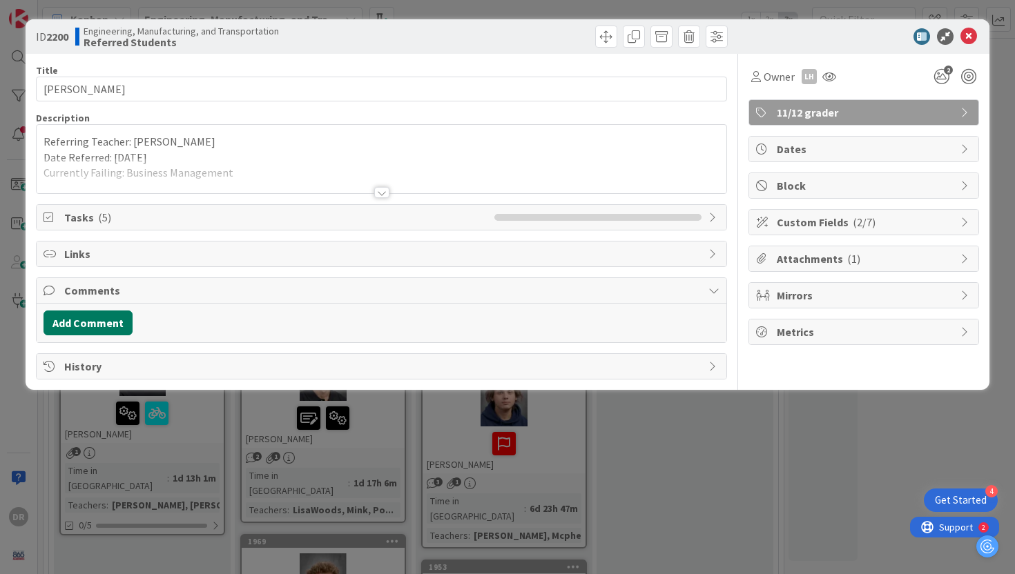
click at [112, 322] on button "Add Comment" at bounding box center [88, 323] width 89 height 25
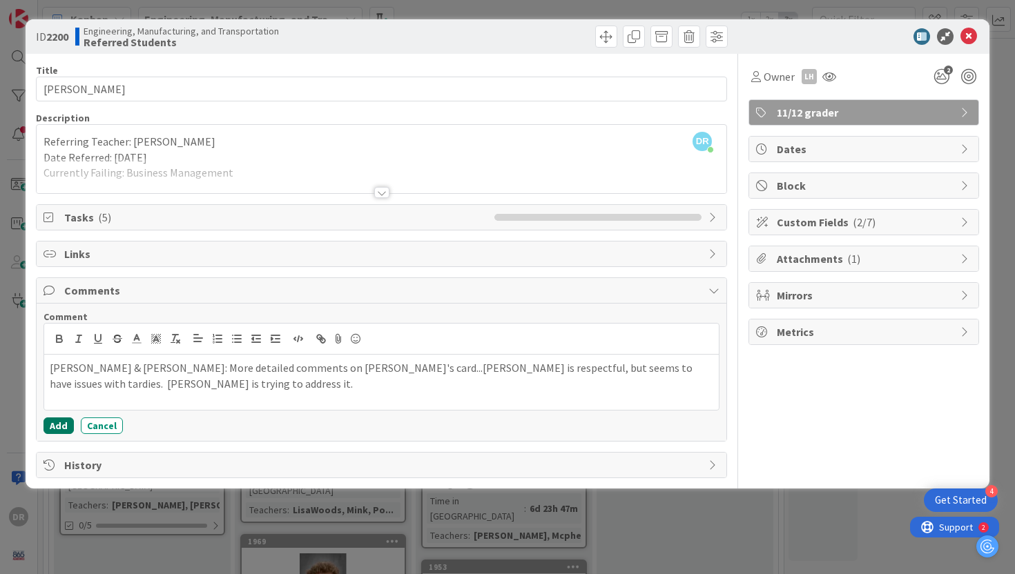
click at [61, 425] on button "Add" at bounding box center [59, 426] width 30 height 17
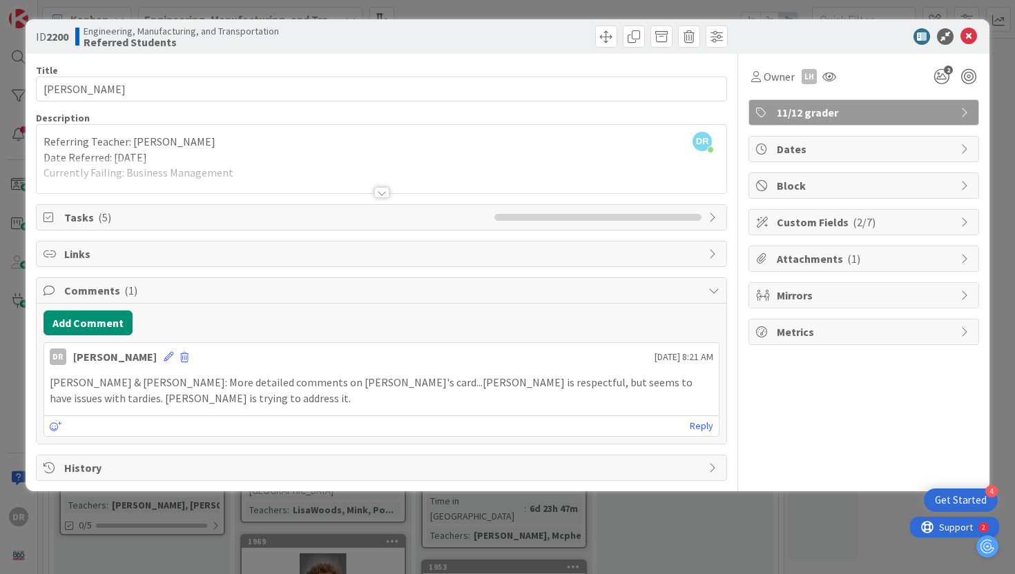
click at [1001, 96] on div "ID 2200 Engineering, Manufacturing, and Transportation Referred Students Title …" at bounding box center [507, 287] width 1015 height 574
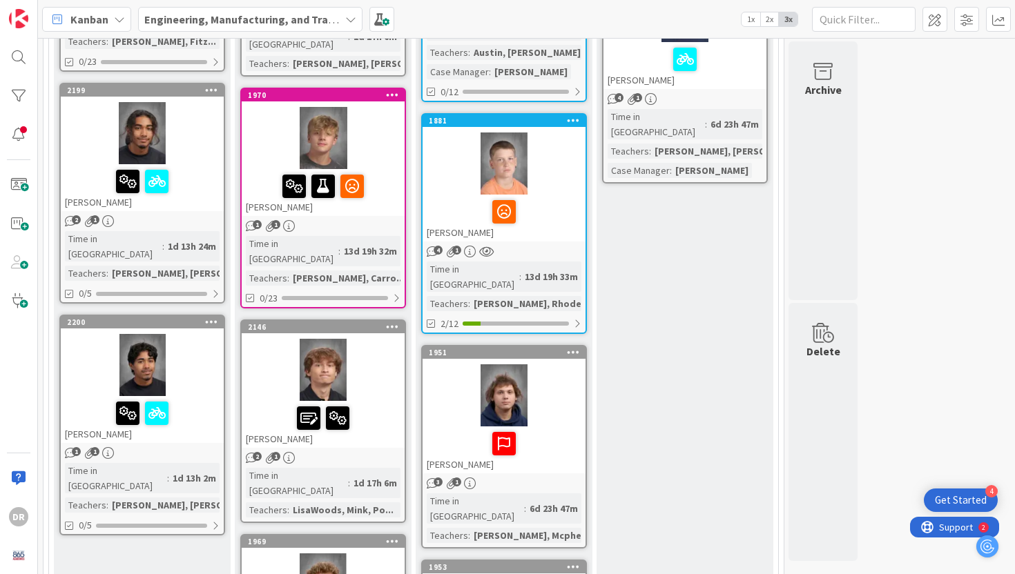
click at [410, 146] on div "Collaborate -Met at our weekly session and discussed student -Plan of action is…" at bounding box center [323, 517] width 177 height 2410
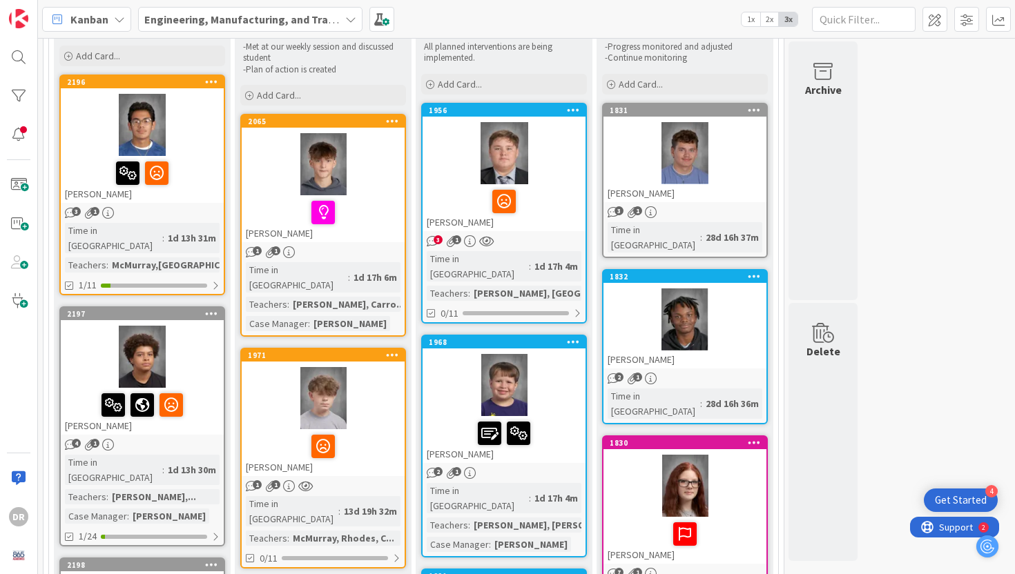
scroll to position [127, 0]
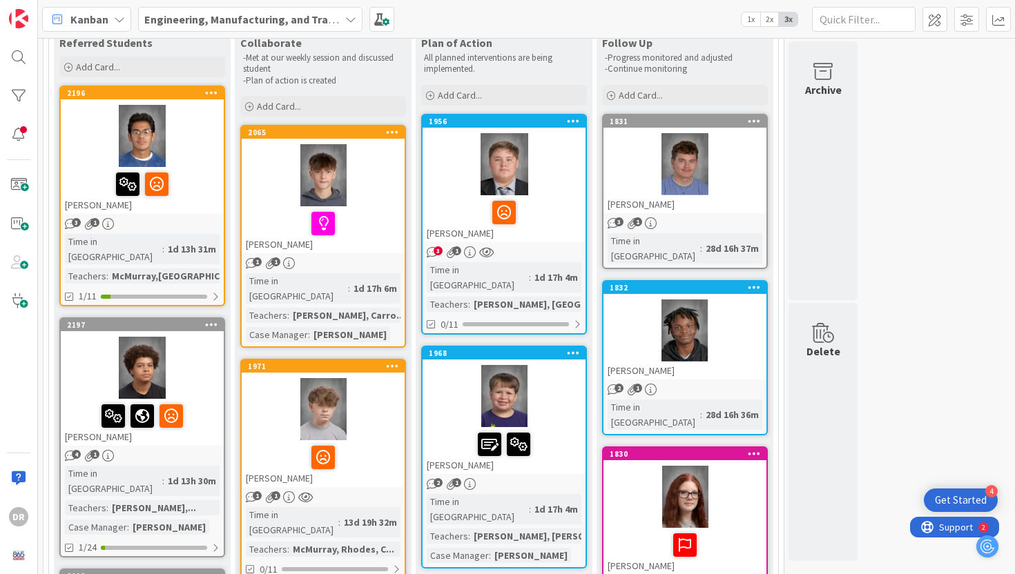
click at [399, 177] on div at bounding box center [323, 175] width 163 height 62
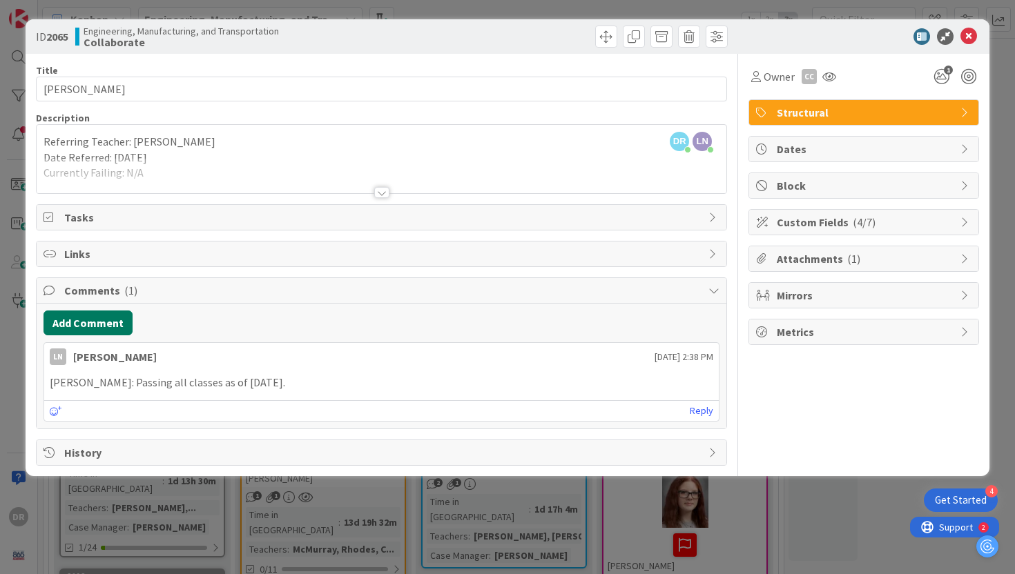
click at [115, 321] on button "Add Comment" at bounding box center [88, 323] width 89 height 25
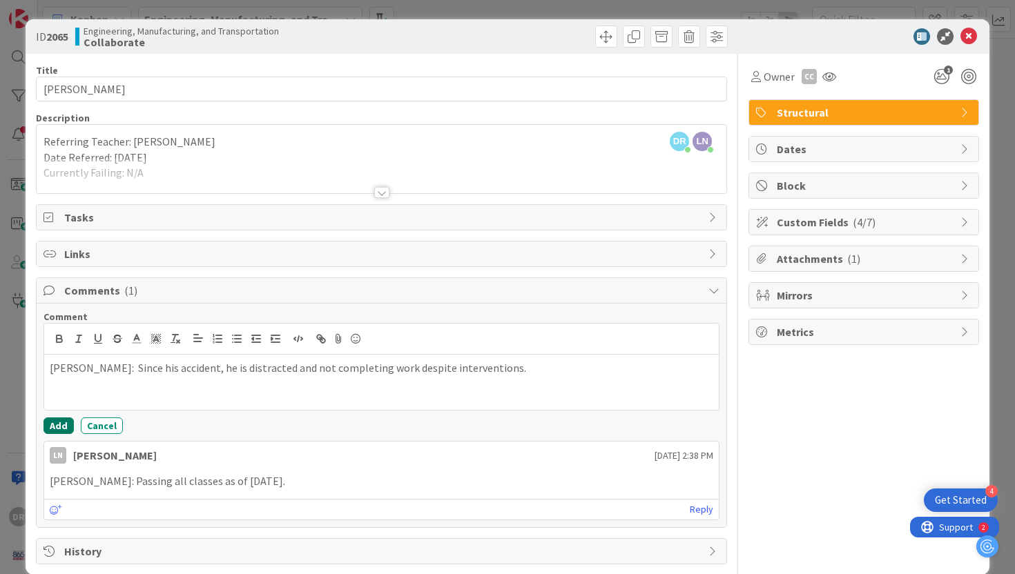
click at [62, 421] on button "Add" at bounding box center [59, 426] width 30 height 17
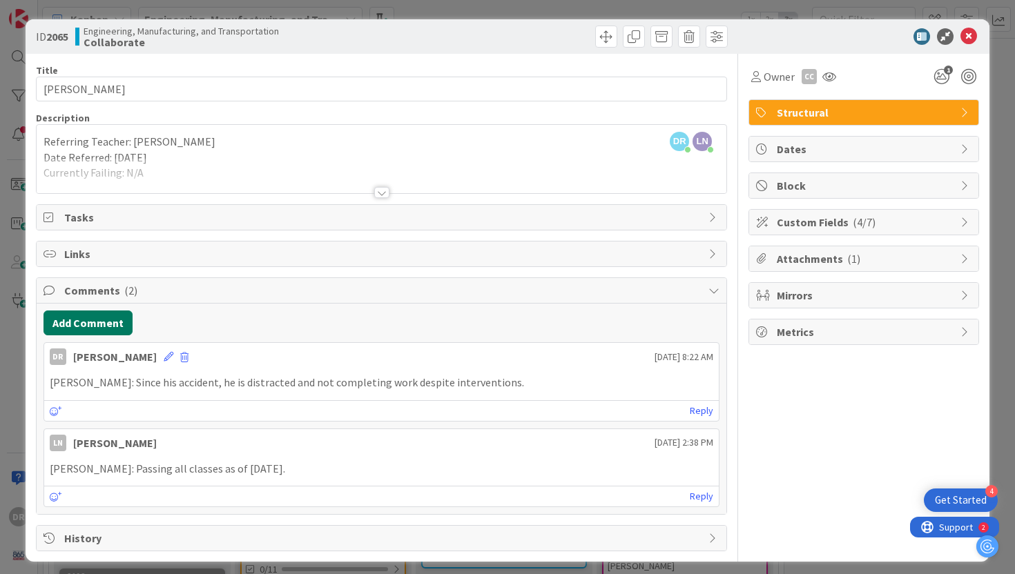
click at [104, 325] on button "Add Comment" at bounding box center [88, 323] width 89 height 25
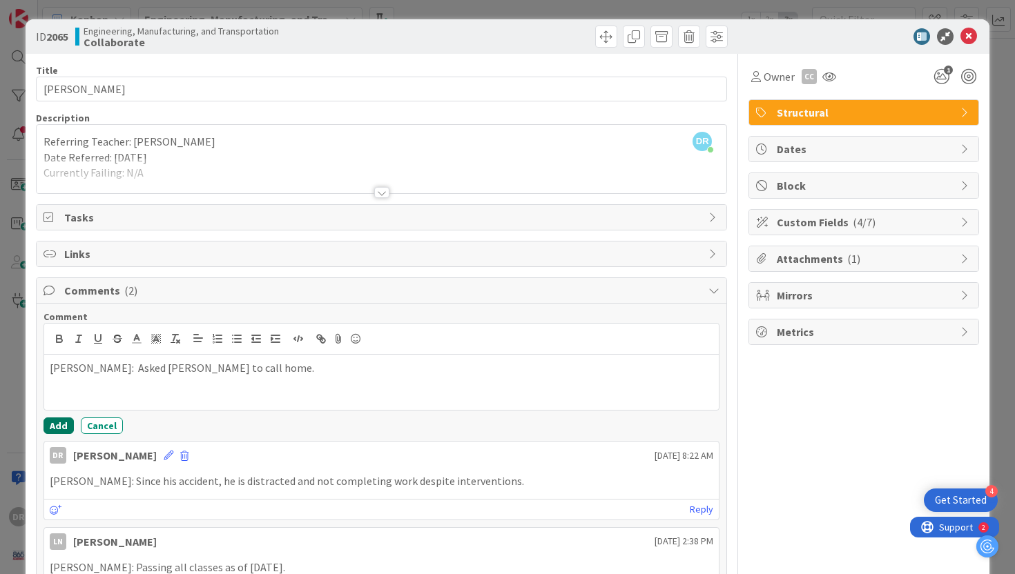
click at [64, 427] on button "Add" at bounding box center [59, 426] width 30 height 17
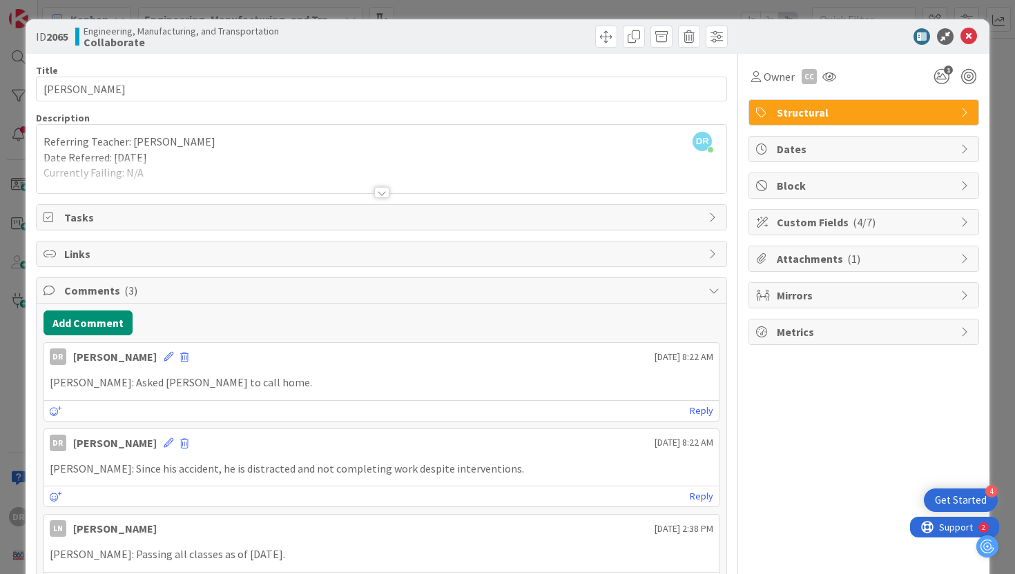
click at [1009, 142] on div "ID 2065 Engineering, Manufacturing, and Transportation Collaborate Title 10 / 1…" at bounding box center [507, 287] width 1015 height 574
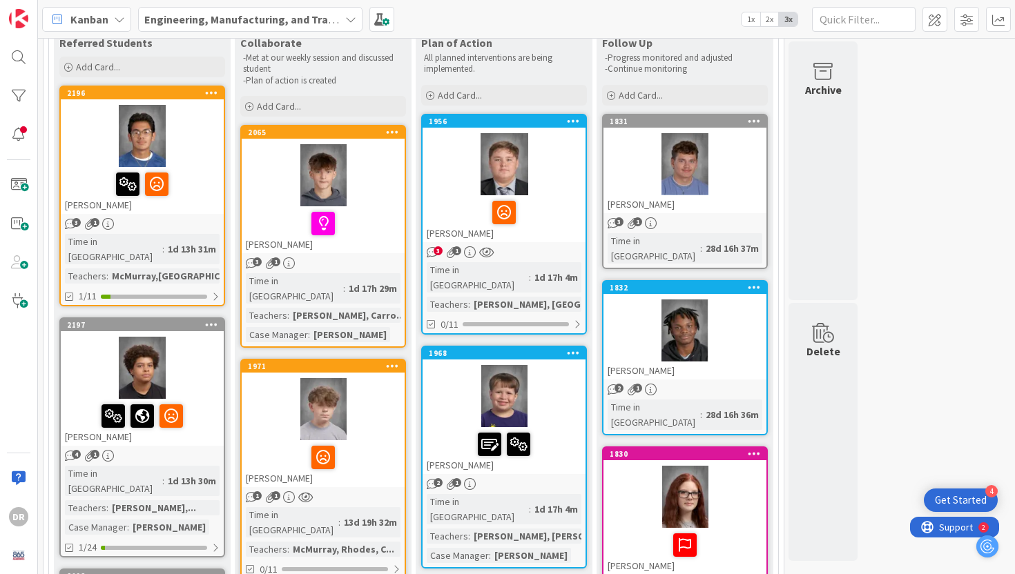
click at [379, 443] on div at bounding box center [323, 457] width 155 height 29
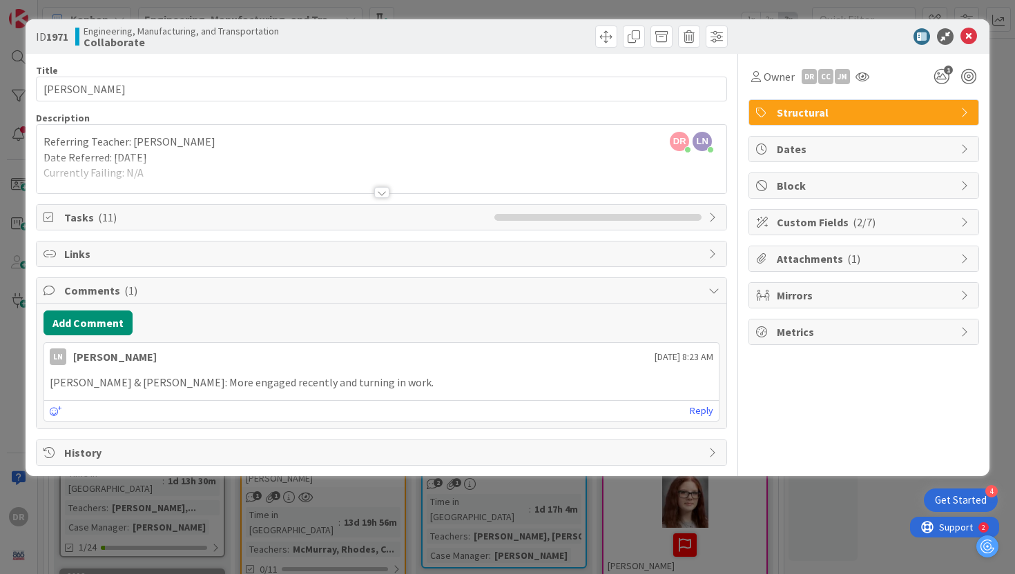
click at [735, 272] on div "Title 12 / 128 [PERSON_NAME] Description [PERSON_NAME] just joined LN [PERSON_N…" at bounding box center [508, 260] width 944 height 412
click at [387, 194] on div at bounding box center [381, 192] width 15 height 11
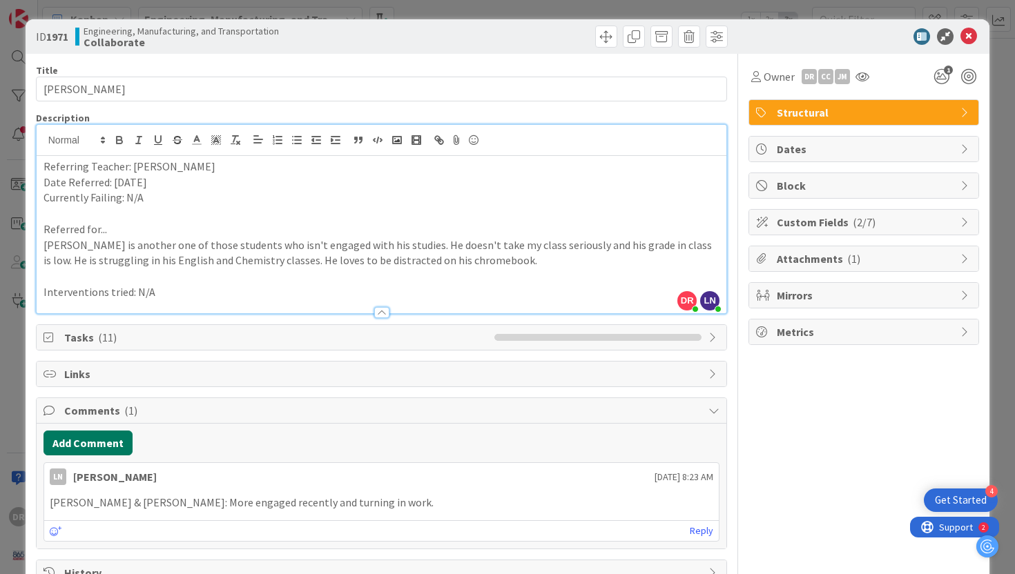
click at [119, 437] on button "Add Comment" at bounding box center [88, 443] width 89 height 25
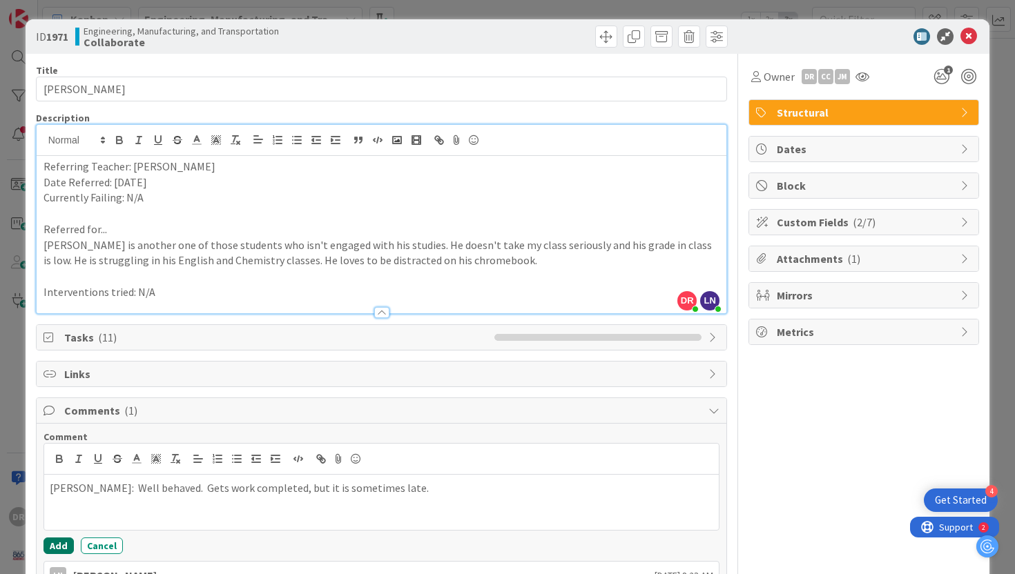
click at [59, 545] on button "Add" at bounding box center [59, 546] width 30 height 17
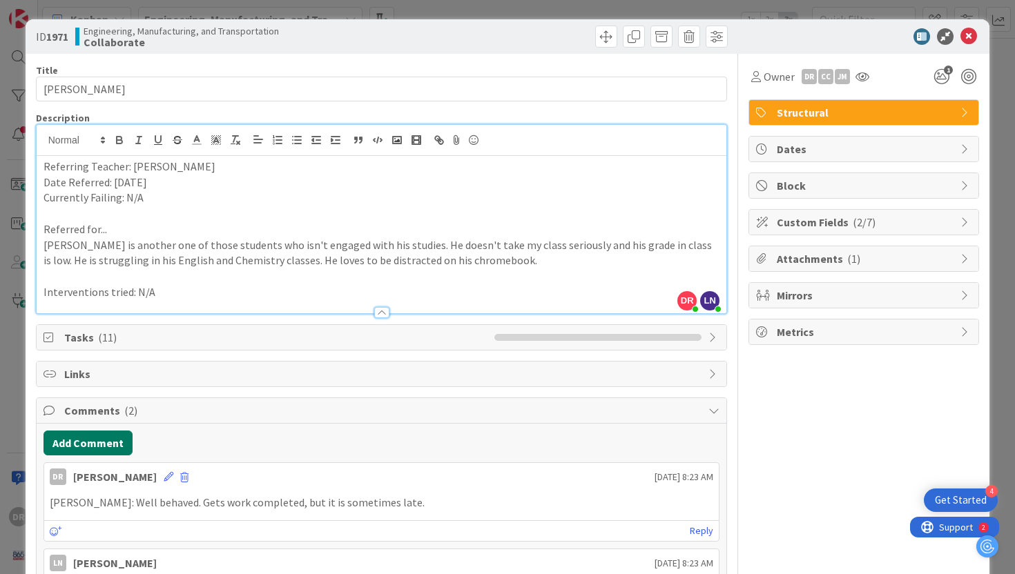
click at [107, 448] on button "Add Comment" at bounding box center [88, 443] width 89 height 25
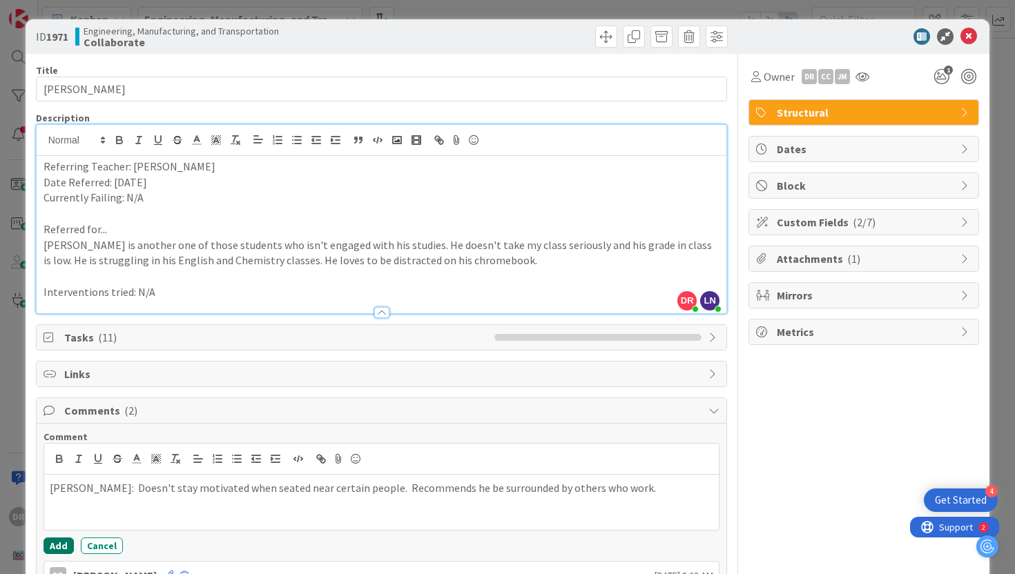
click at [66, 541] on button "Add" at bounding box center [59, 546] width 30 height 17
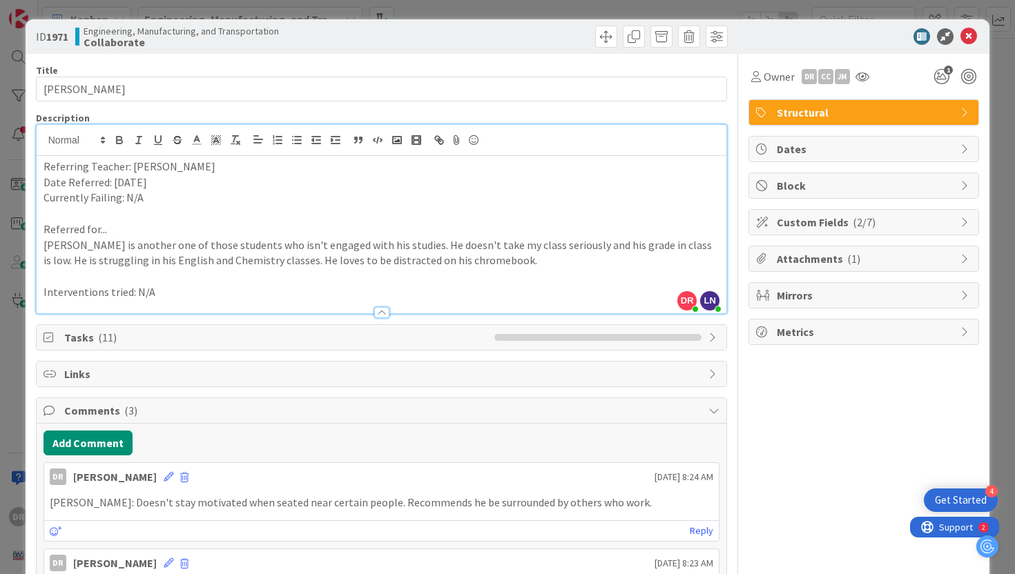
click at [1003, 154] on div "ID 1971 Engineering, Manufacturing, and Transportation Collaborate Title 12 / 1…" at bounding box center [507, 287] width 1015 height 574
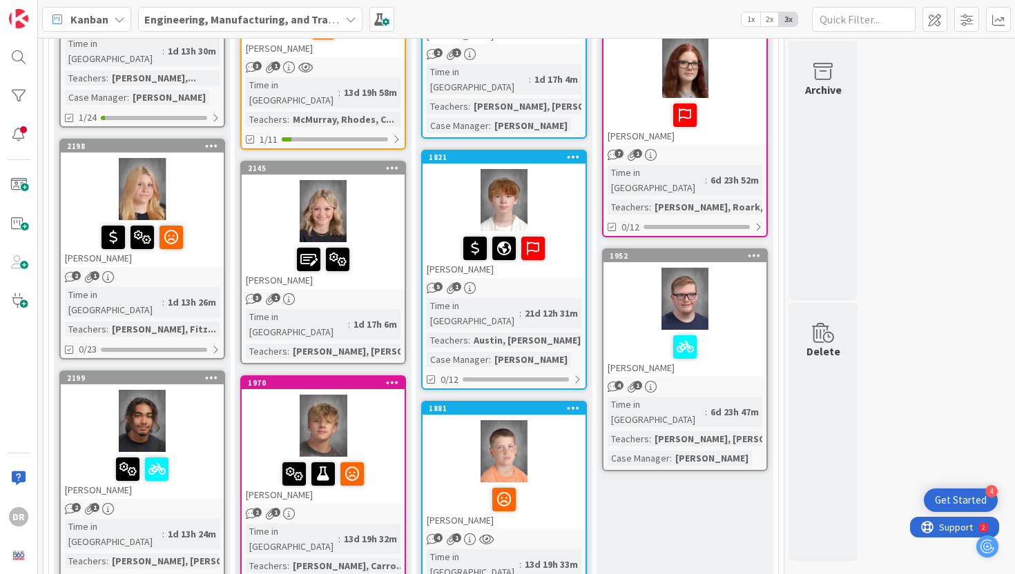
scroll to position [597, 0]
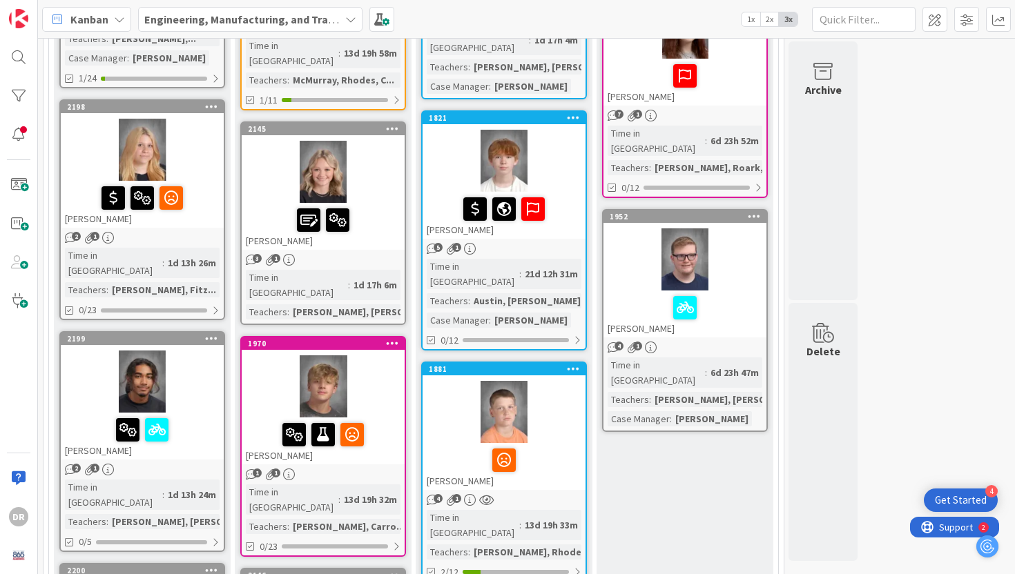
click at [396, 421] on div at bounding box center [323, 435] width 155 height 29
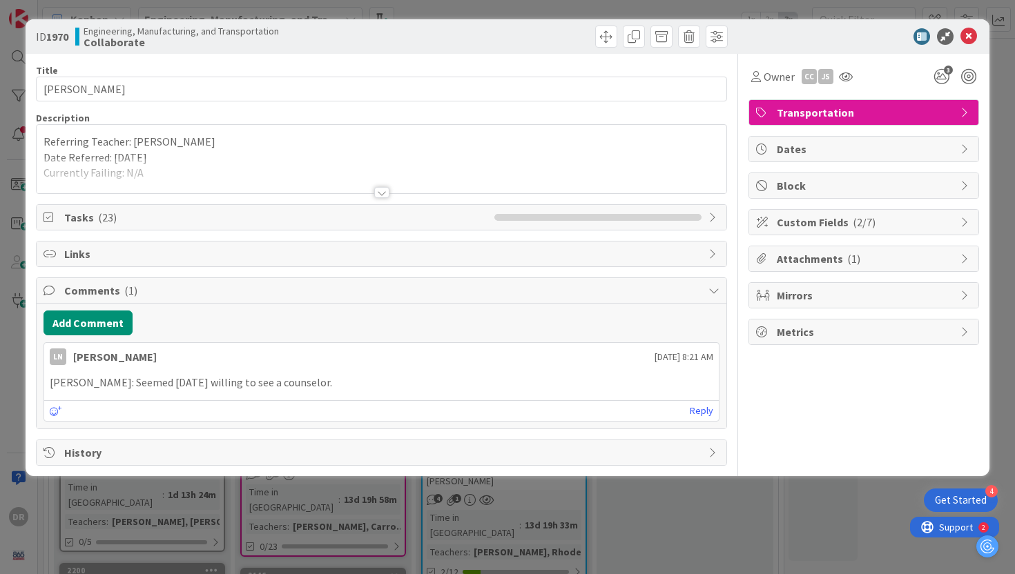
click at [381, 193] on div at bounding box center [381, 192] width 15 height 11
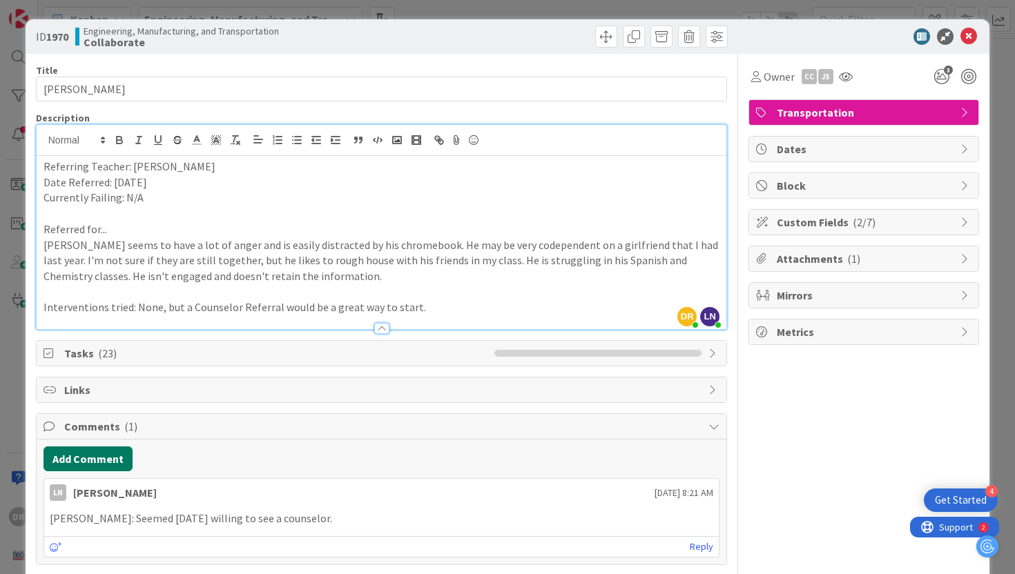
click at [124, 456] on button "Add Comment" at bounding box center [88, 459] width 89 height 25
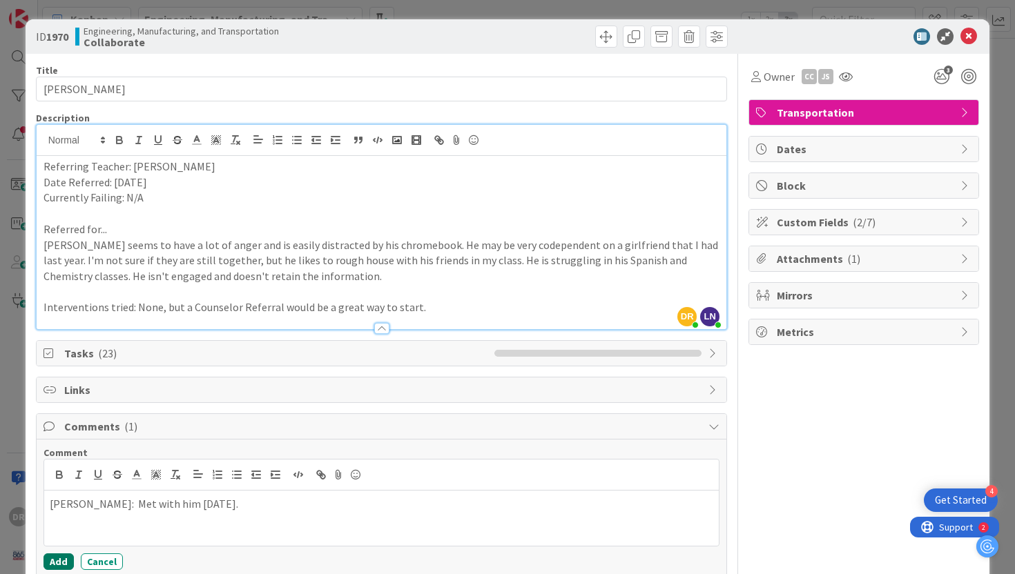
click at [62, 557] on button "Add" at bounding box center [59, 562] width 30 height 17
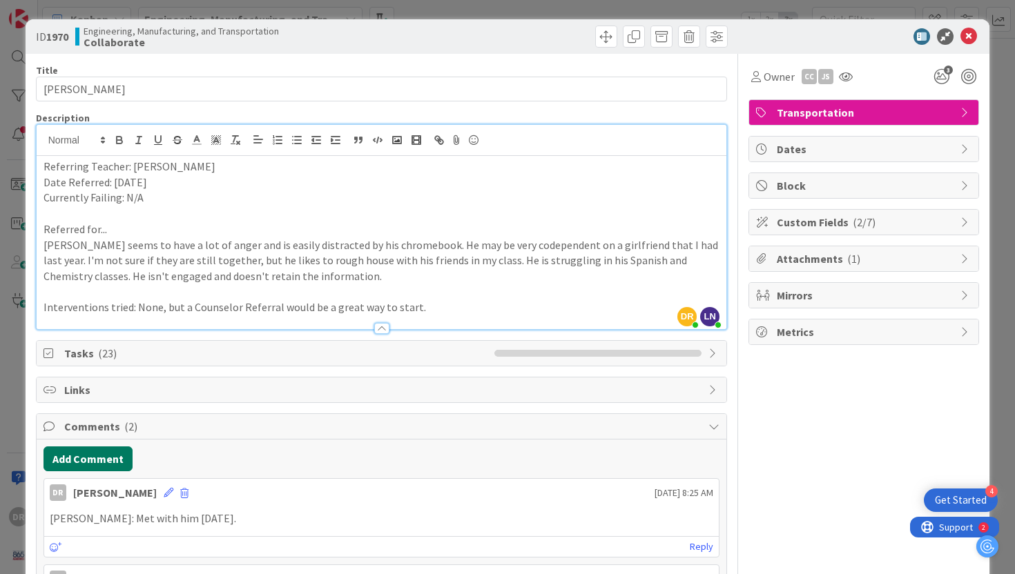
click at [115, 457] on button "Add Comment" at bounding box center [88, 459] width 89 height 25
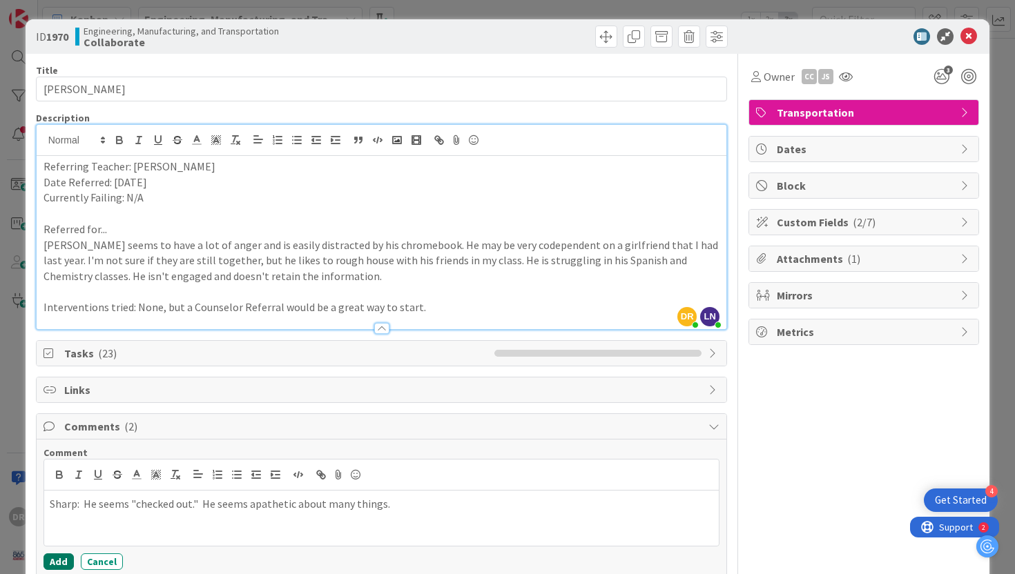
click at [63, 554] on button "Add" at bounding box center [59, 562] width 30 height 17
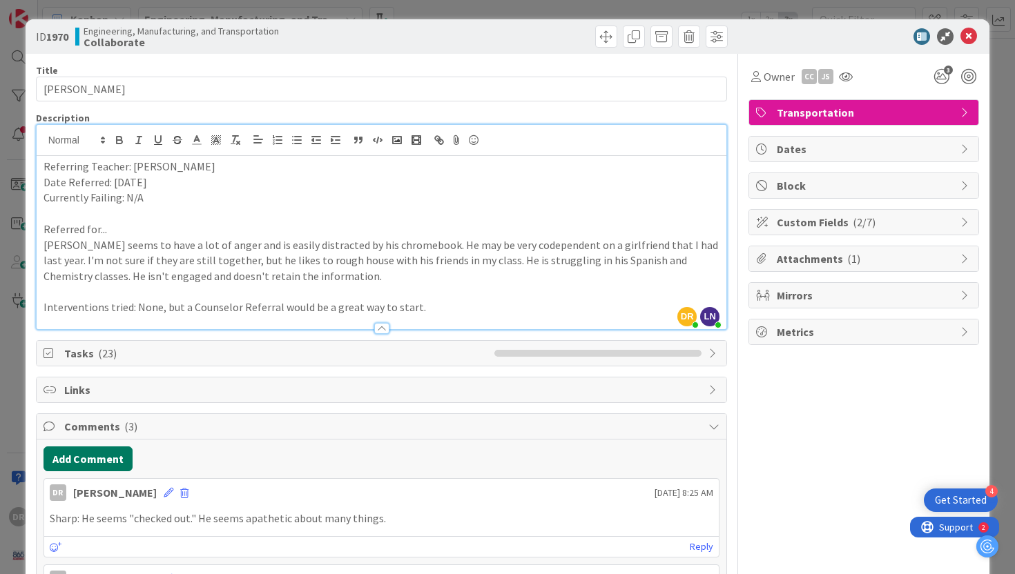
click at [109, 460] on button "Add Comment" at bounding box center [88, 459] width 89 height 25
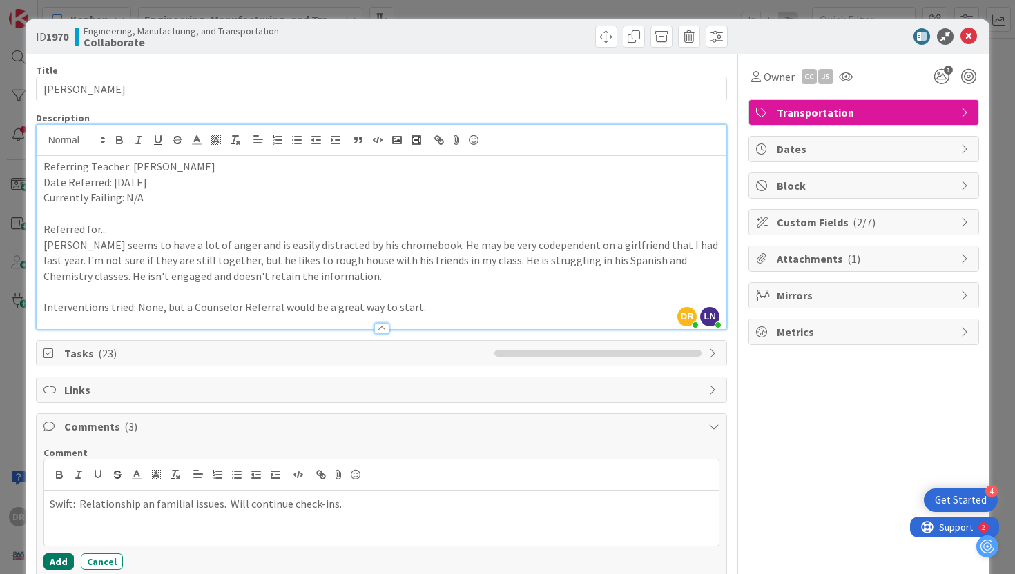
click at [61, 555] on button "Add" at bounding box center [59, 562] width 30 height 17
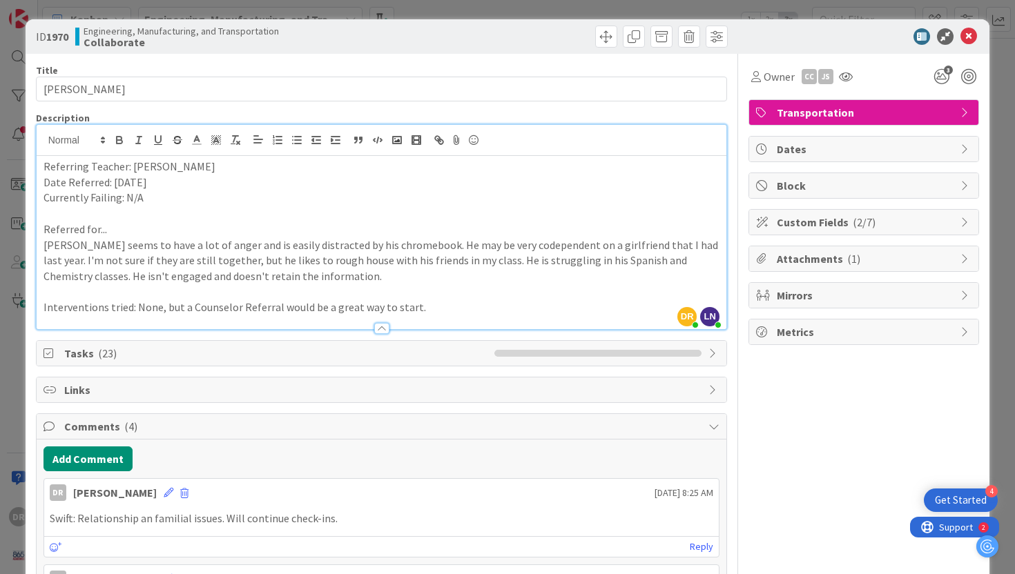
click at [742, 409] on div "Title 11 / 128 [PERSON_NAME] Description [PERSON_NAME] just joined LN [PERSON_N…" at bounding box center [508, 457] width 944 height 806
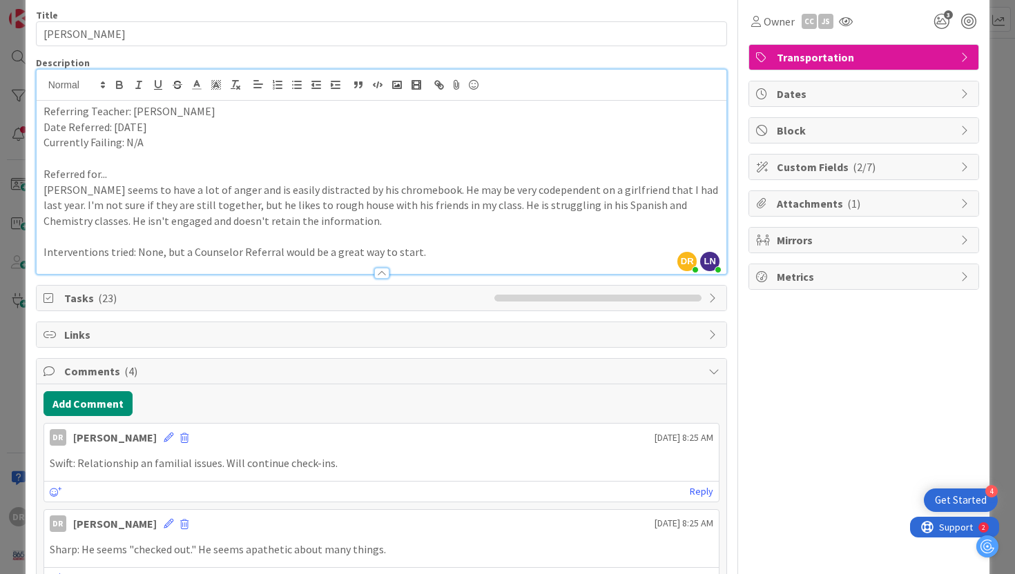
scroll to position [83, 0]
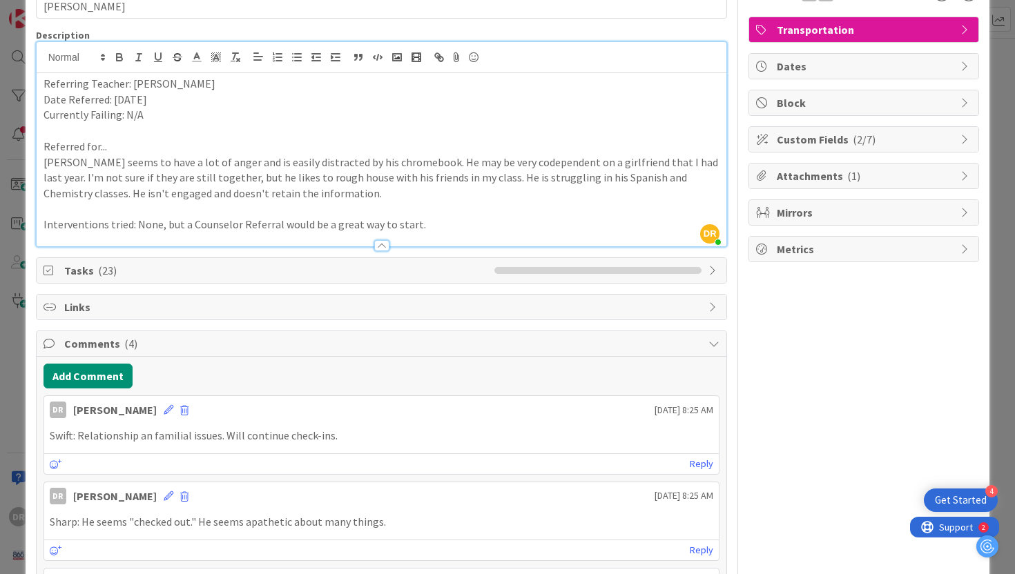
click at [1004, 84] on div "ID 1970 Engineering, Manufacturing, and Transportation Collaborate Title 11 / 1…" at bounding box center [507, 287] width 1015 height 574
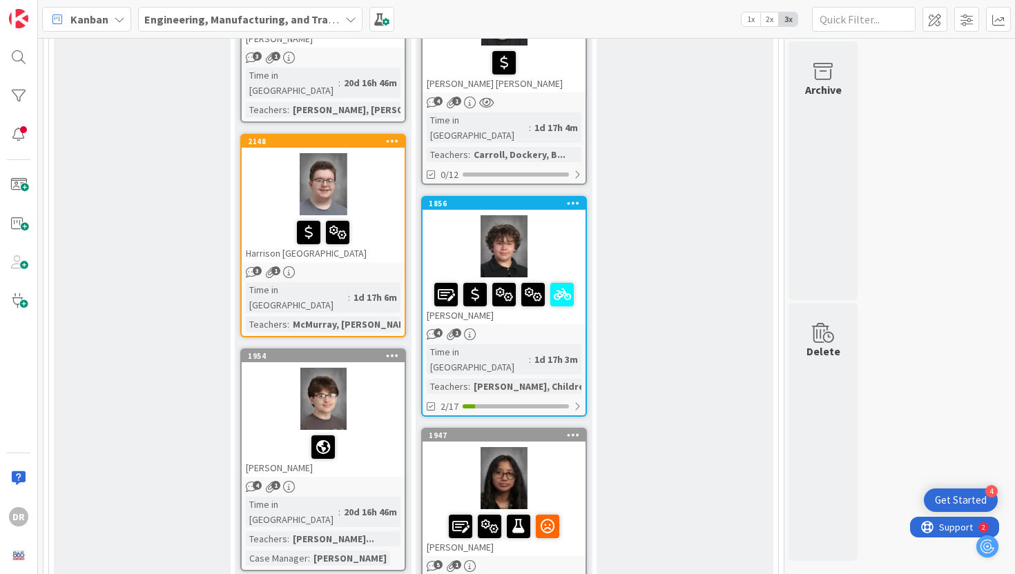
scroll to position [1922, 0]
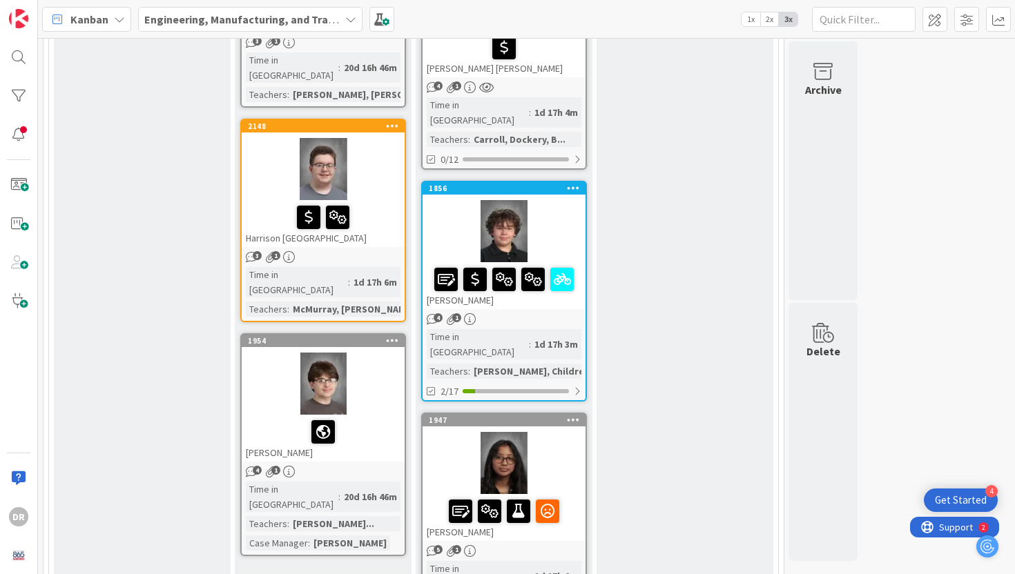
click at [566, 432] on div at bounding box center [504, 463] width 163 height 62
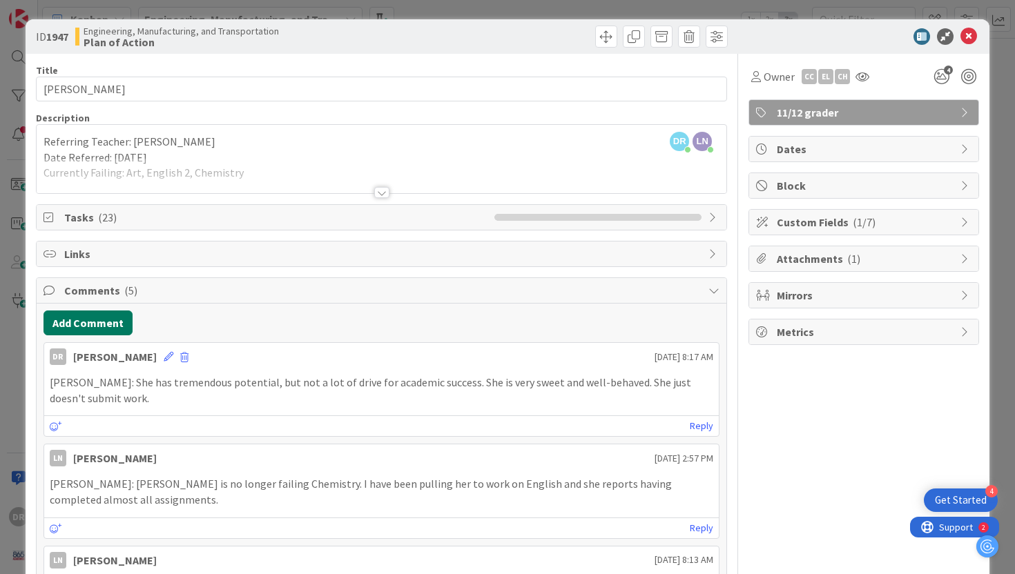
click at [108, 326] on button "Add Comment" at bounding box center [88, 323] width 89 height 25
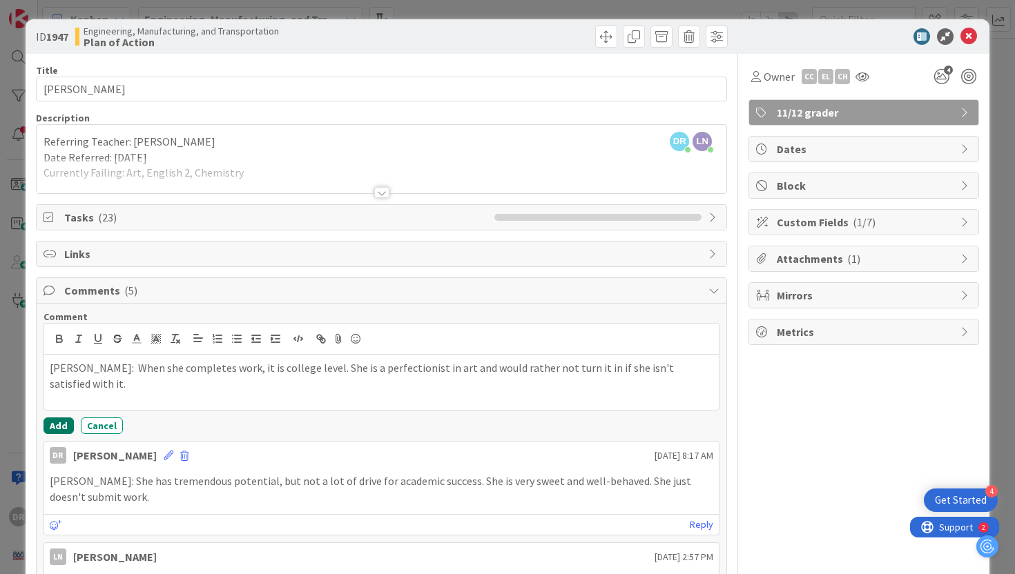
click at [52, 425] on button "Add" at bounding box center [59, 426] width 30 height 17
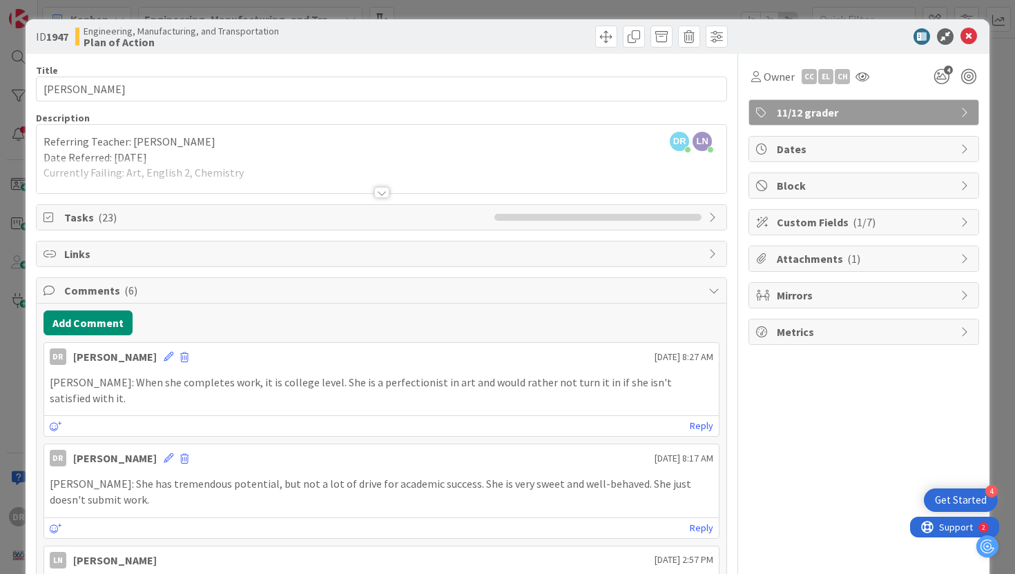
click at [356, 318] on div "Add Comment" at bounding box center [382, 323] width 677 height 25
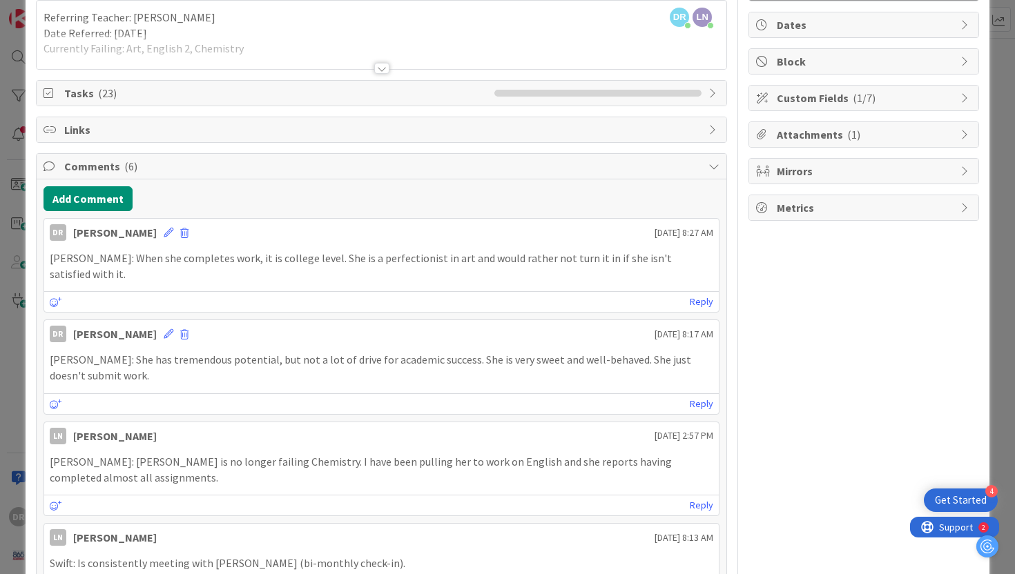
scroll to position [110, 0]
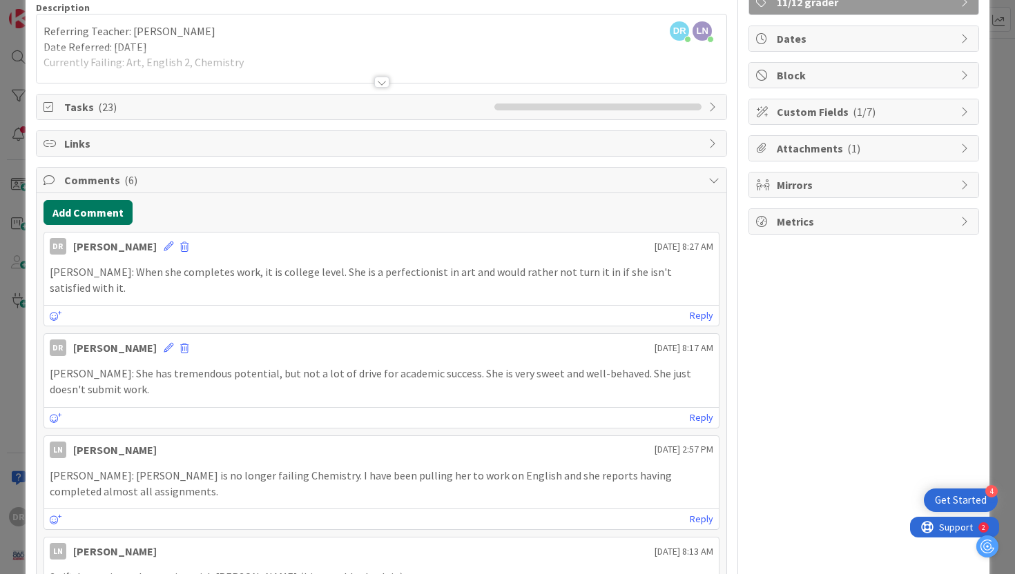
click at [98, 213] on button "Add Comment" at bounding box center [88, 212] width 89 height 25
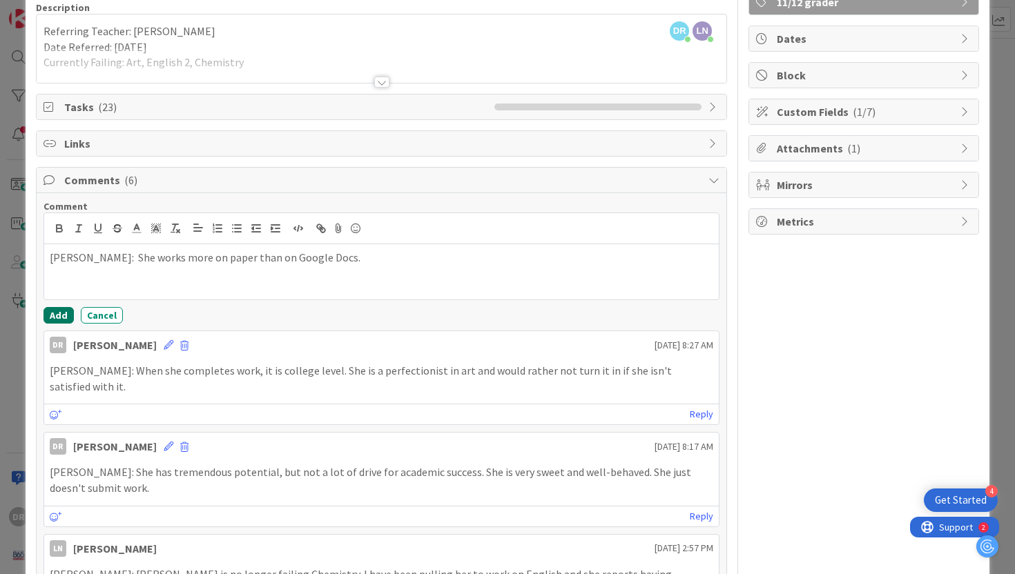
click at [61, 318] on button "Add" at bounding box center [59, 315] width 30 height 17
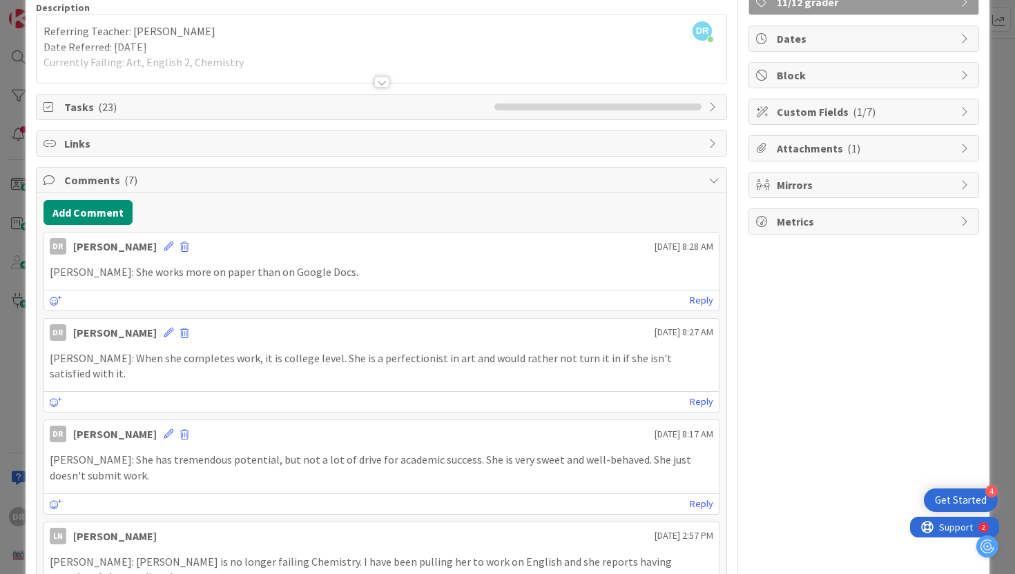
click at [1000, 114] on div "ID 1947 Engineering, Manufacturing, and Transportation Plan of Action Title 22 …" at bounding box center [507, 287] width 1015 height 574
click at [1007, 73] on div "ID 1947 Engineering, Manufacturing, and Transportation Plan of Action Title 22 …" at bounding box center [507, 287] width 1015 height 574
click at [995, 49] on div "ID 1947 Engineering, Manufacturing, and Transportation Plan of Action Title 22 …" at bounding box center [507, 287] width 1015 height 574
click at [906, 355] on div "Owner CC EL CH 4 11/12 grader Dates Block Custom Fields ( 1/7 ) Attachments ( 1…" at bounding box center [863, 431] width 231 height 976
click at [1010, 257] on div "ID 1947 Engineering, Manufacturing, and Transportation Plan of Action Title 22 …" at bounding box center [507, 287] width 1015 height 574
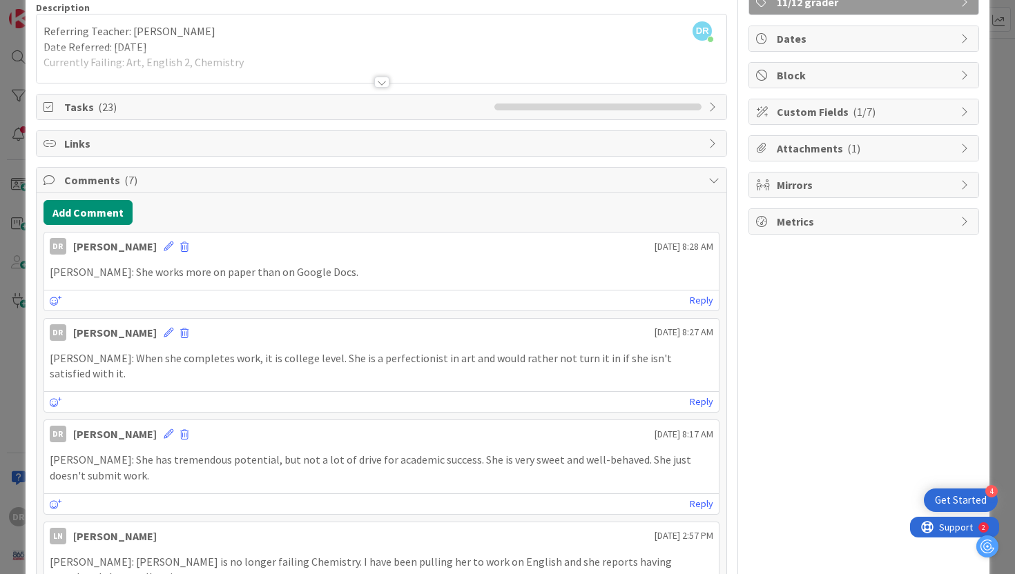
click at [966, 180] on icon at bounding box center [965, 185] width 11 height 11
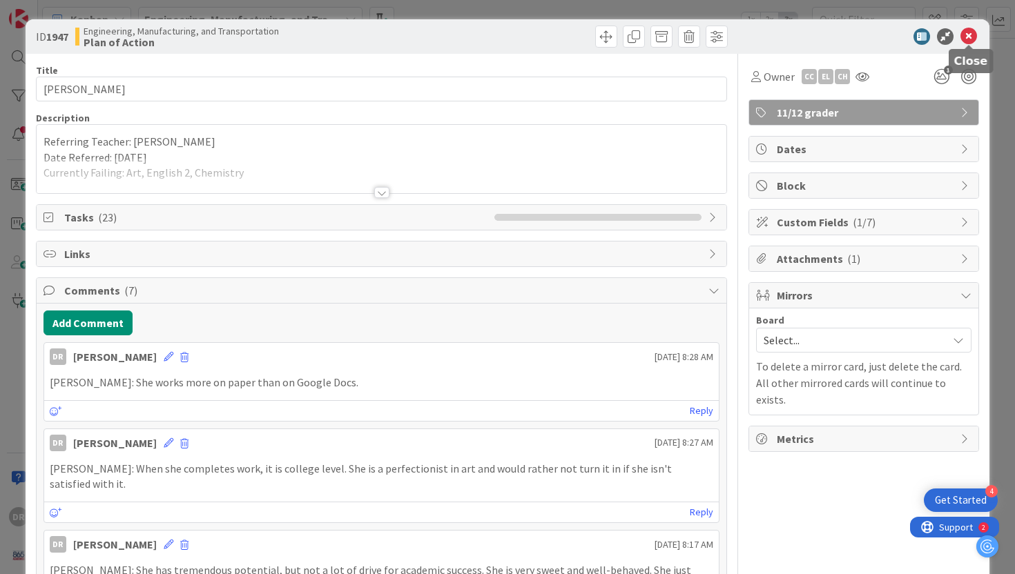
click at [966, 35] on icon at bounding box center [968, 36] width 17 height 17
